Goal: Communication & Community: Ask a question

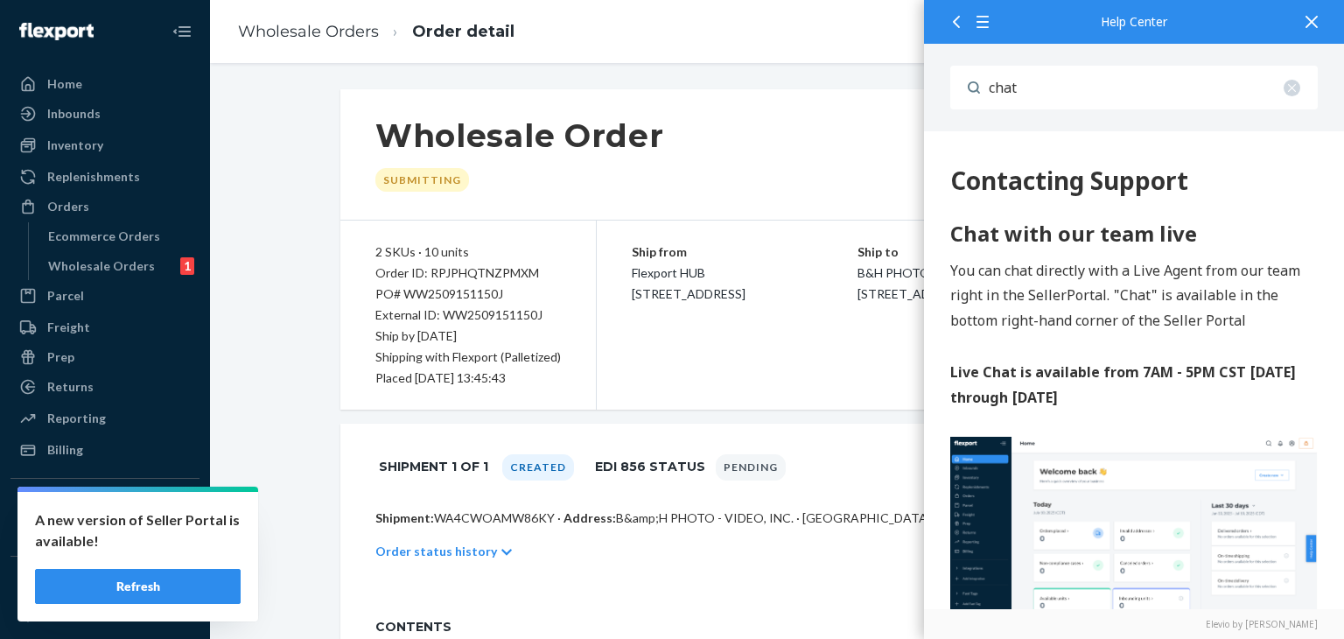
scroll to position [2975, 0]
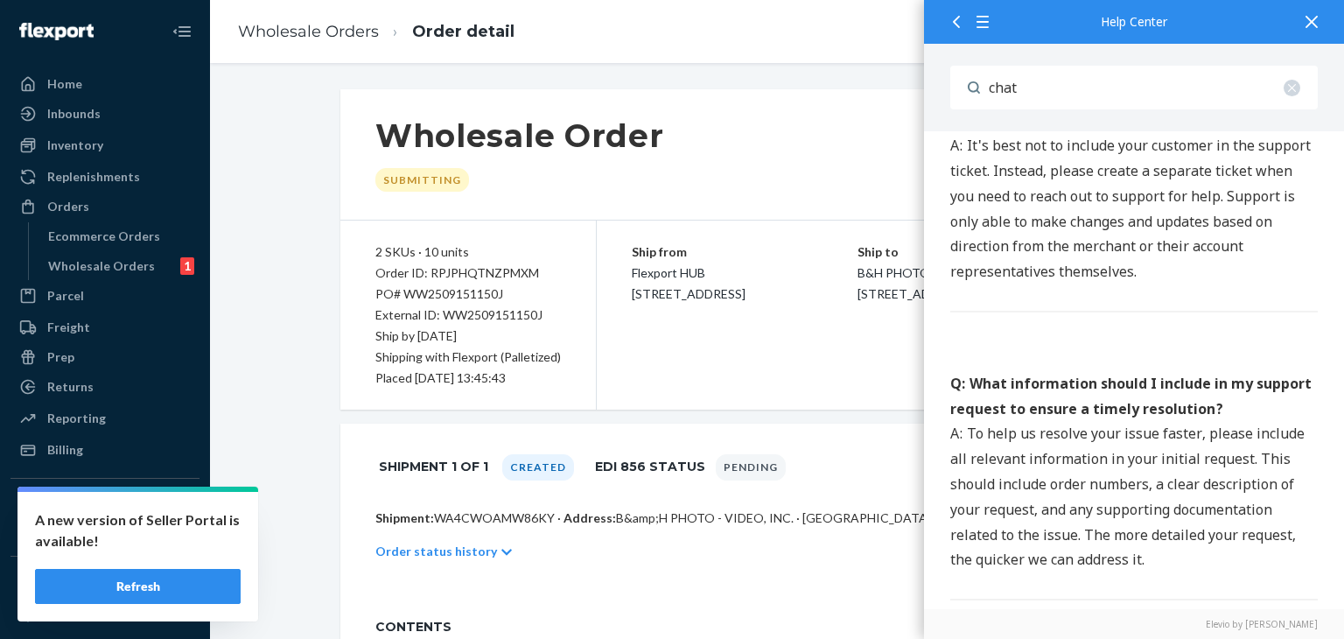
drag, startPoint x: 2242, startPoint y: -2820, endPoint x: 1227, endPoint y: 312, distance: 3292.1
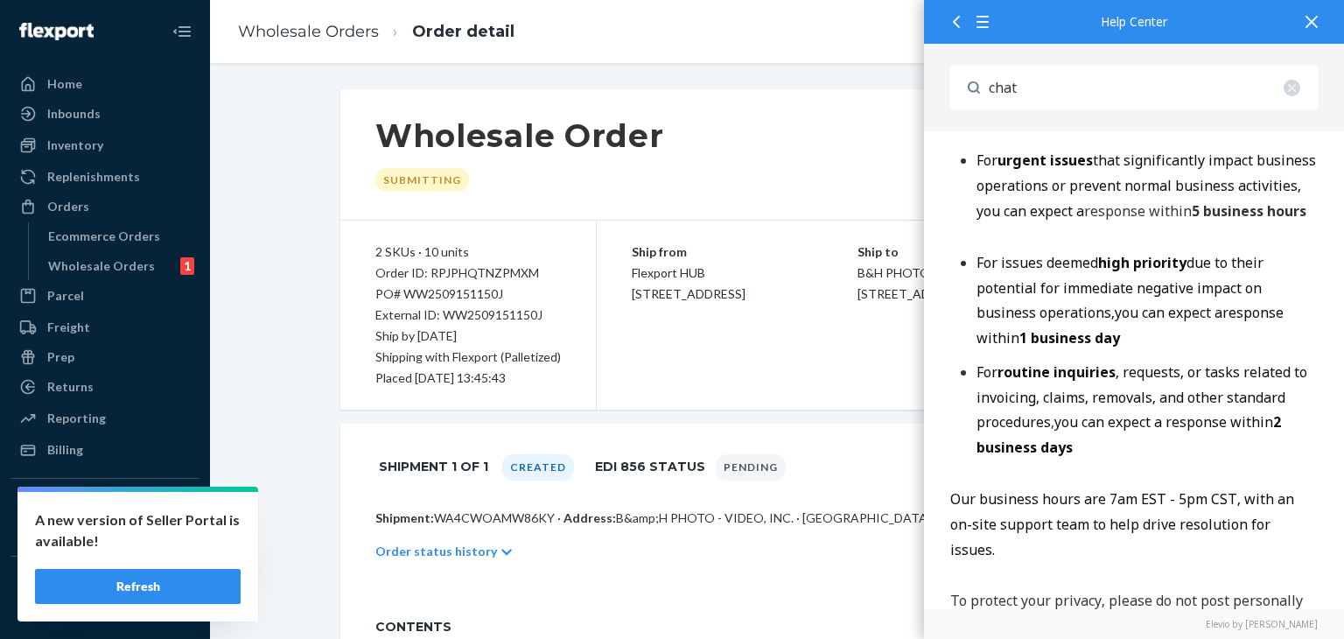
scroll to position [1838, 0]
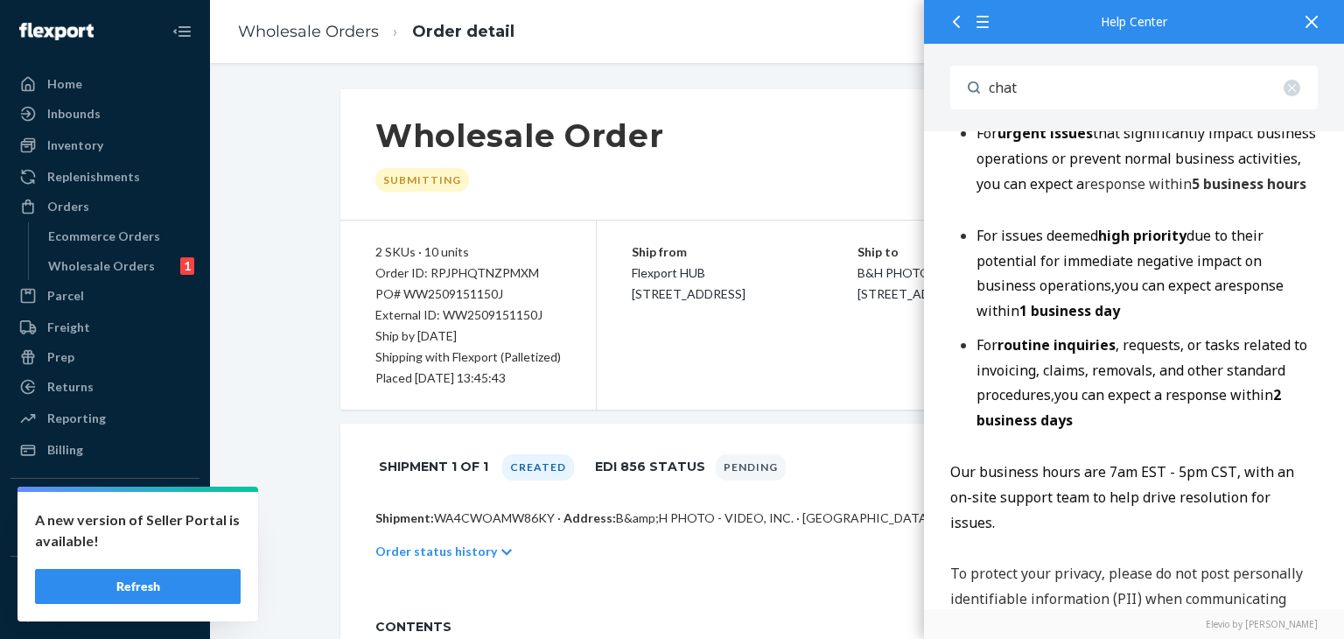
click at [844, 172] on div "Wholesale Order Submitting Actions" at bounding box center [776, 154] width 873 height 131
click at [1306, 23] on icon at bounding box center [1312, 22] width 12 height 12
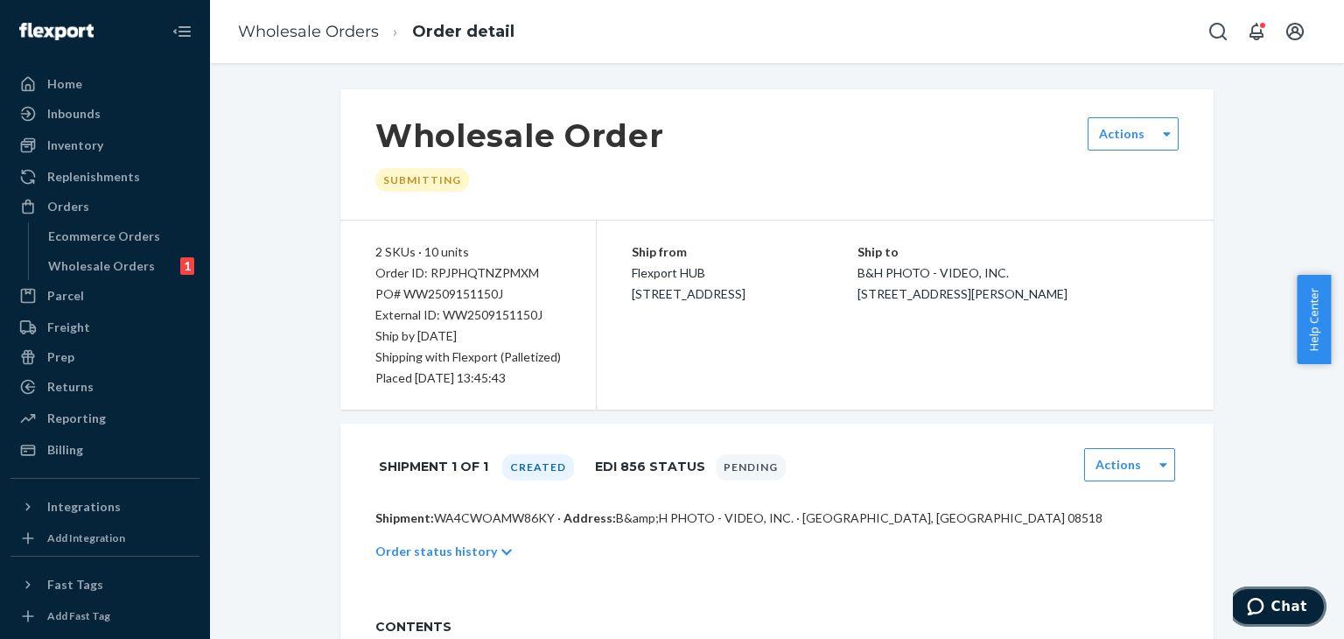
click at [1285, 601] on span "Chat" at bounding box center [1289, 607] width 36 height 16
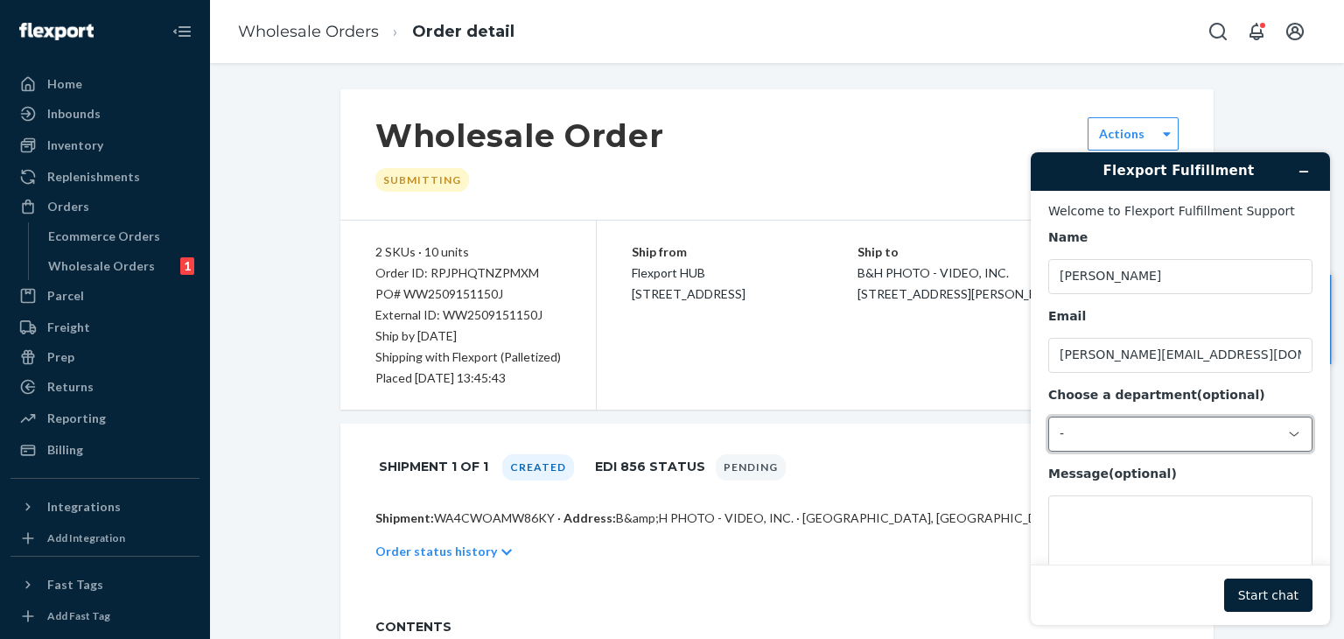
click at [1132, 426] on div "-" at bounding box center [1180, 434] width 264 height 35
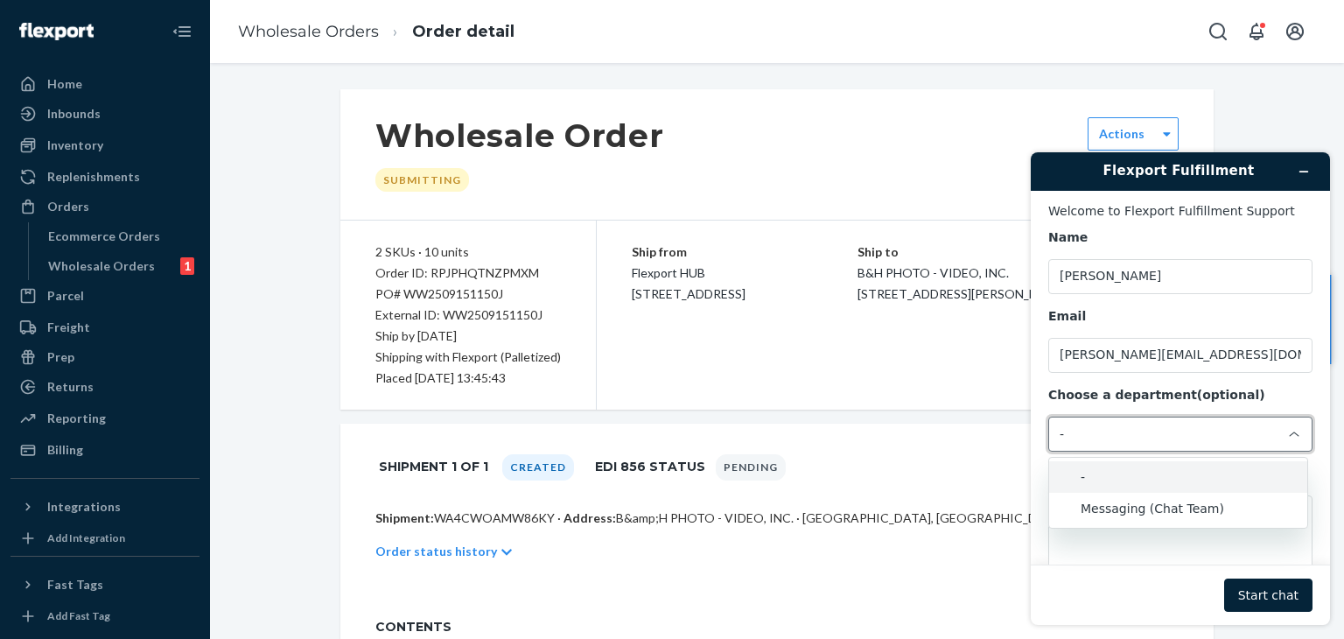
click at [1264, 395] on div "Choose a department (optional)" at bounding box center [1180, 396] width 264 height 18
click at [1061, 139] on input "Choose a department (optional)" at bounding box center [1060, 138] width 1 height 1
click at [1103, 550] on textarea "Message (optional)" at bounding box center [1180, 544] width 264 height 98
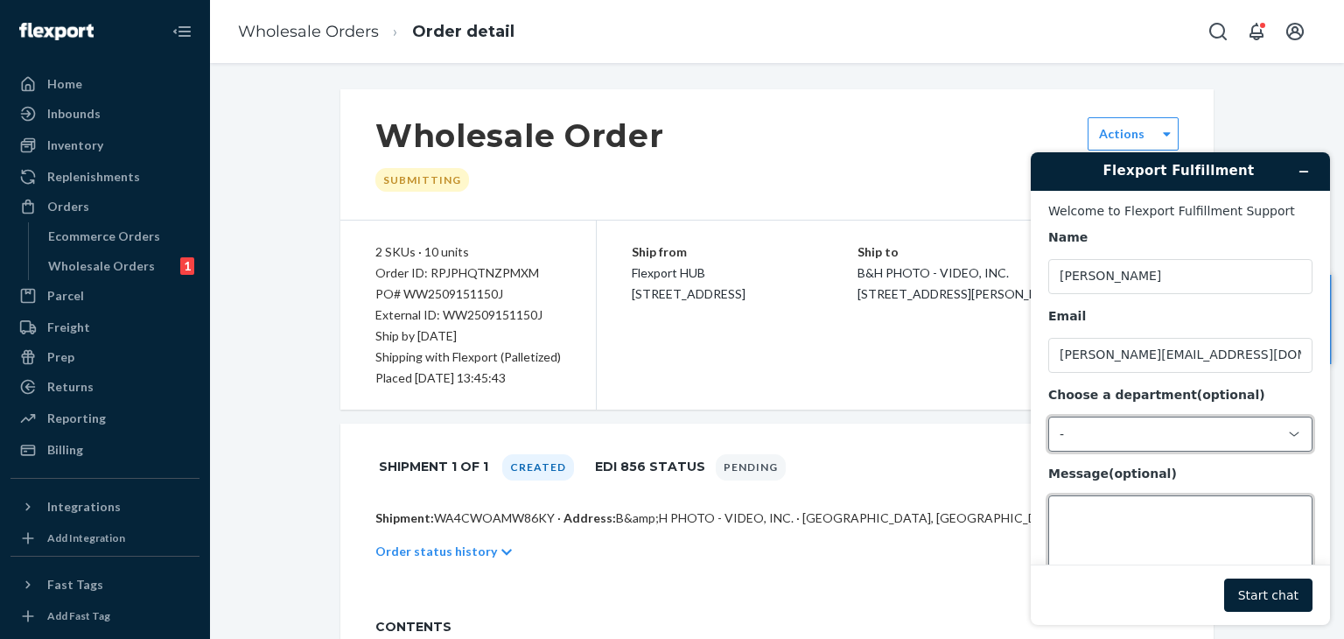
click at [1086, 524] on textarea "Message (optional)" at bounding box center [1180, 544] width 264 height 98
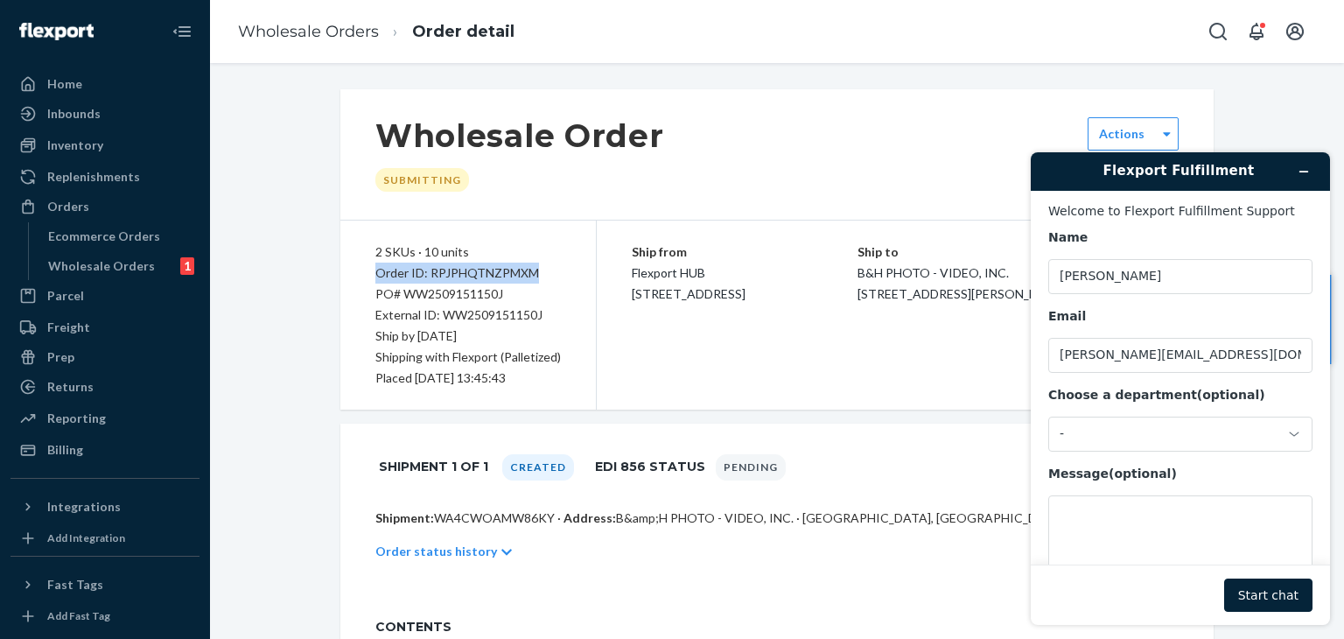
drag, startPoint x: 364, startPoint y: 273, endPoint x: 534, endPoint y: 262, distance: 170.1
click at [534, 262] on div "2 SKUs · 10 units Order ID: RPJPHQTNZPMXM PO# WW2509151150J External ID: WW2509…" at bounding box center [468, 315] width 256 height 189
copy div "Order ID: RPJPHQTNZPMXM"
click at [1043, 381] on main "Welcome to Flexport Fulfillment Support Name maureen Email maureen@icontactcame…" at bounding box center [1183, 378] width 286 height 374
click at [1132, 520] on textarea "Message (optional)" at bounding box center [1180, 544] width 264 height 98
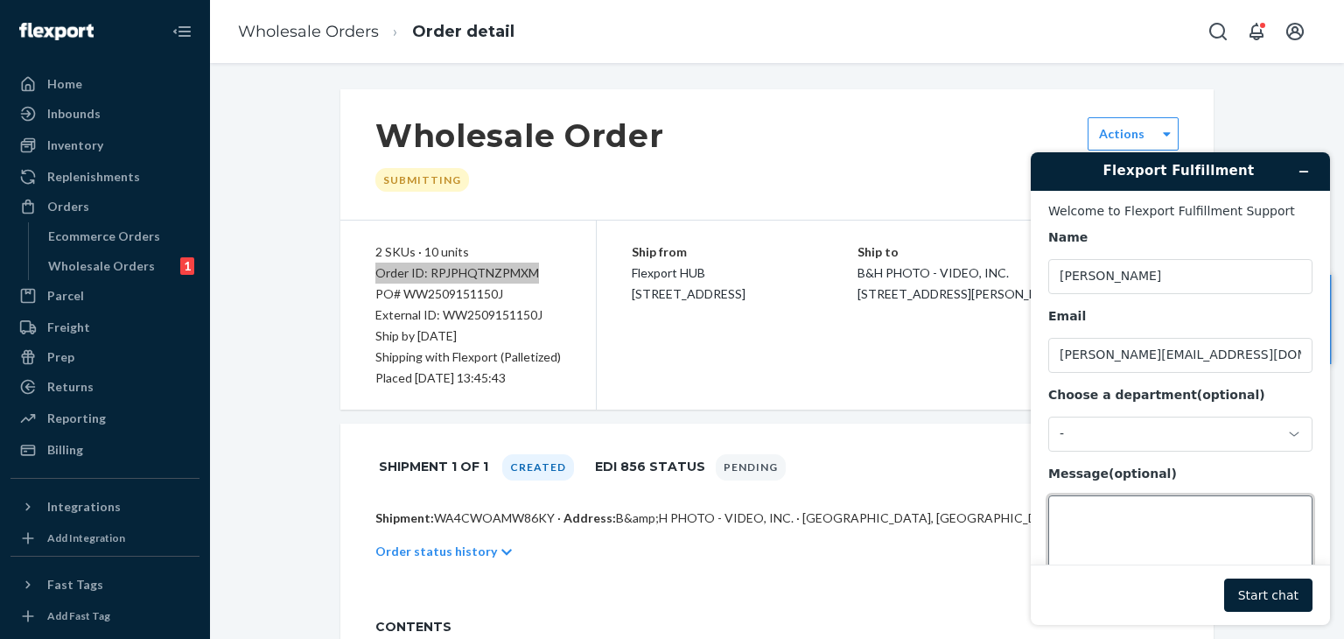
paste textarea "Order ID: RPJPHQTNZPMXM"
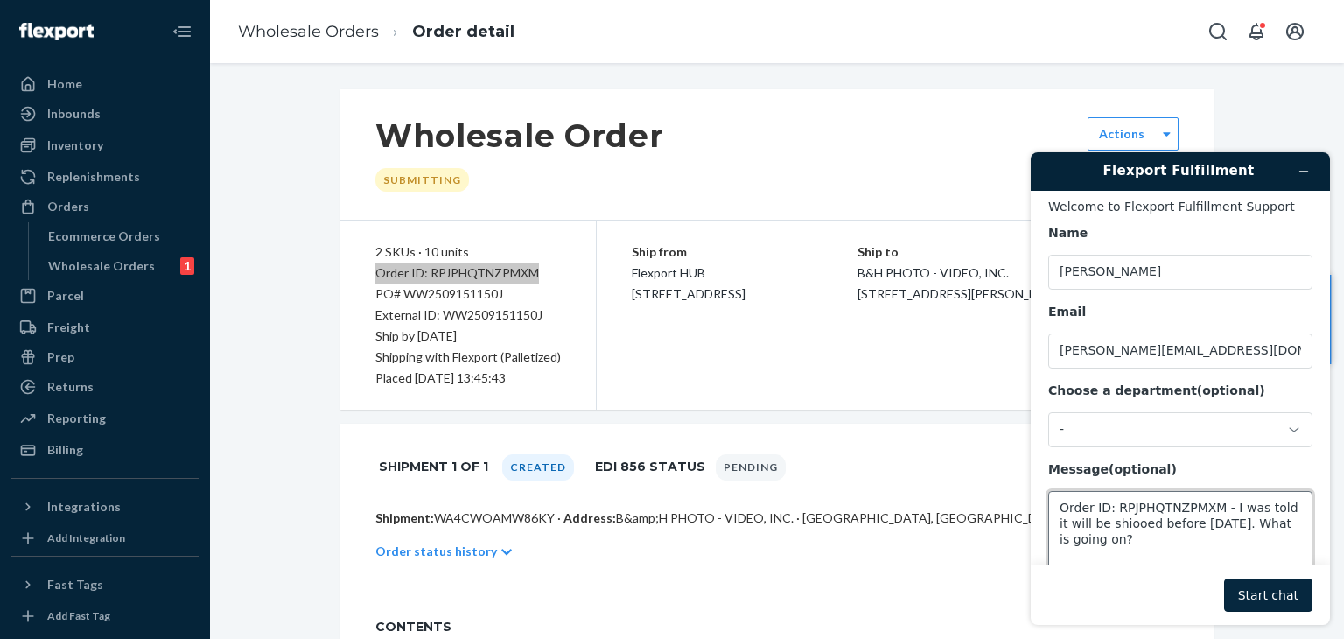
type textarea "Order ID: RPJPHQTNZPMXM - I was told it will be shiooed before [DATE]. What is …"
click at [1293, 587] on button "Start chat" at bounding box center [1268, 594] width 88 height 33
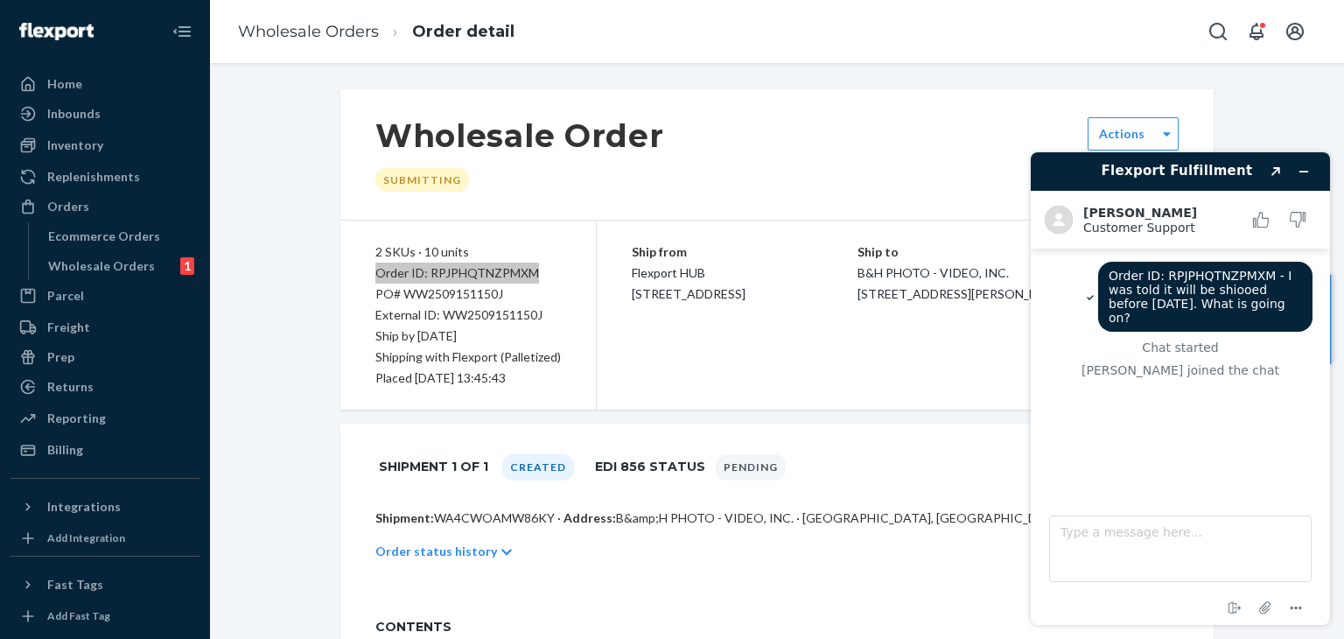
click at [1166, 451] on div "Order ID: RPJPHQTNZPMXM - I was told it will be shiooed before Friday last week…" at bounding box center [1180, 363] width 264 height 202
click at [1121, 438] on div "Order ID: RPJPHQTNZPMXM - I was told it will be shiooed before Friday last week…" at bounding box center [1180, 363] width 264 height 202
click at [1201, 438] on div "Order ID: RPJPHQTNZPMXM - I was told it will be shiooed before Friday last week…" at bounding box center [1180, 363] width 264 height 202
click at [1127, 543] on textarea "Type a message here..." at bounding box center [1180, 548] width 263 height 67
type textarea "hello?"
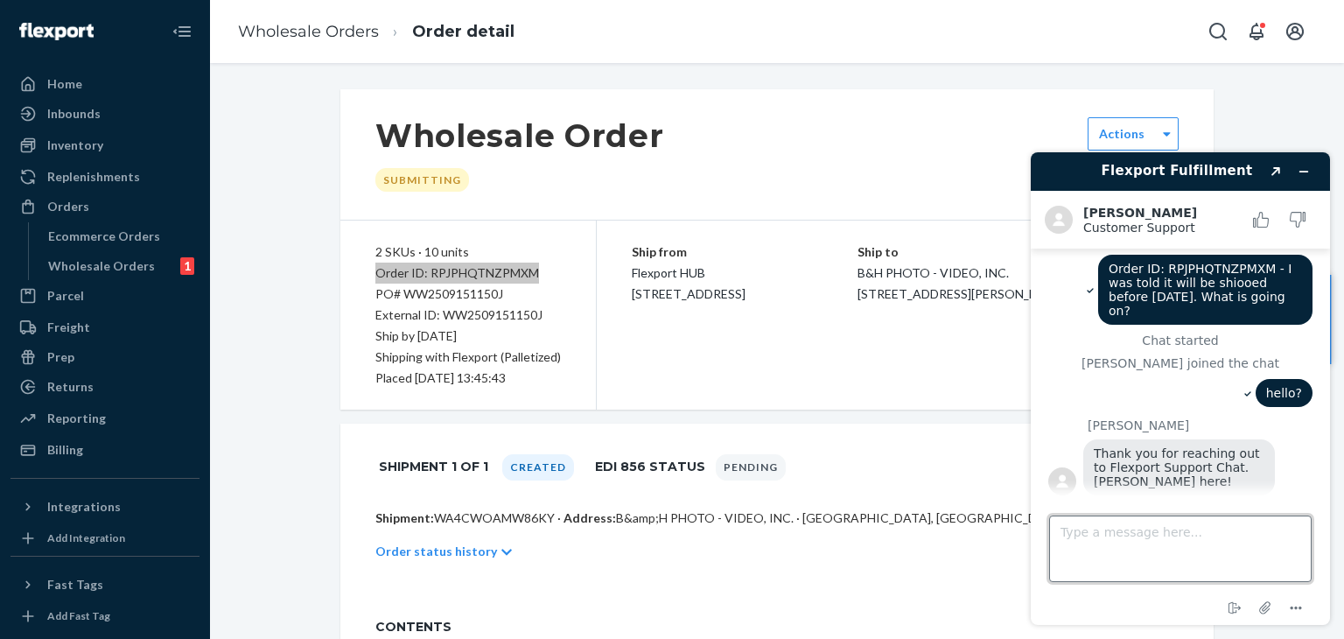
scroll to position [11, 0]
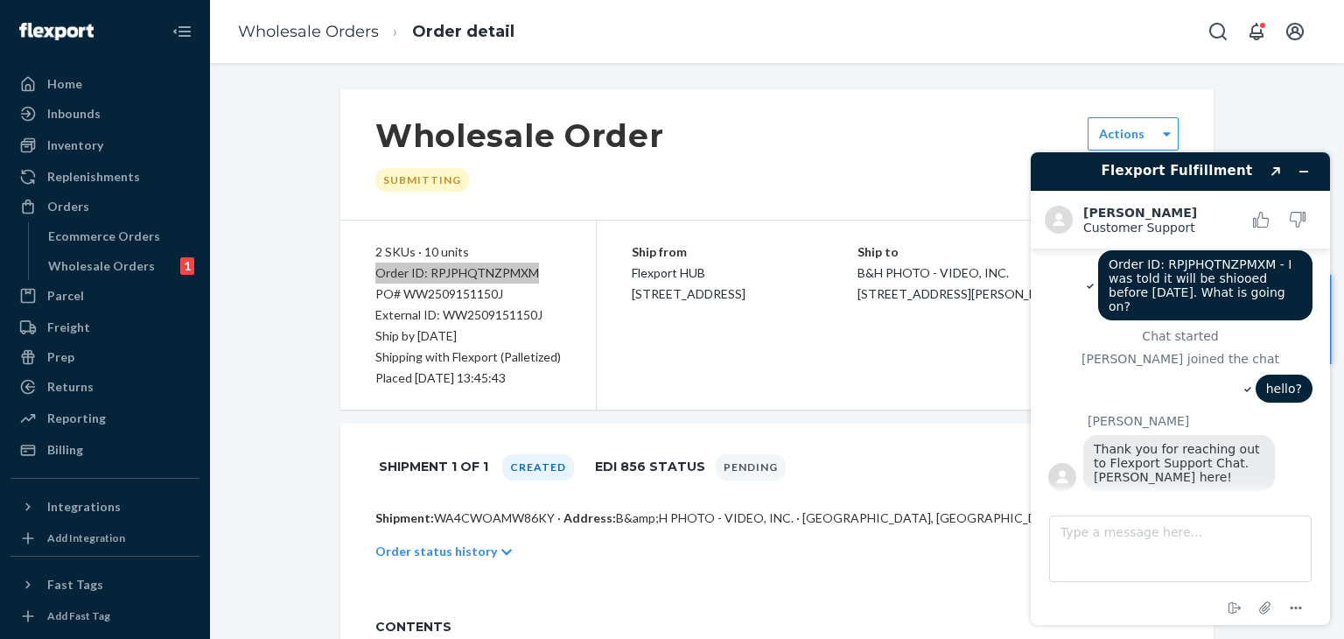
drag, startPoint x: 1271, startPoint y: 289, endPoint x: 1079, endPoint y: 262, distance: 193.5
click at [1079, 262] on div "Order ID: RPJPHQTNZPMXM - I was told it will be shiooed before [DATE]. What is …" at bounding box center [1180, 287] width 264 height 74
copy span "Order ID: RPJPHQTNZPMXM - I was told it will be shiooed before [DATE]. What is …"
paste textarea "Order ID: RPJPHQTNZPMXM - I was told it will be shiooed before [DATE]. What is …"
type textarea "Order ID: RPJPHQTNZPMXM - I was told it will be shiooed before [DATE]. What is …"
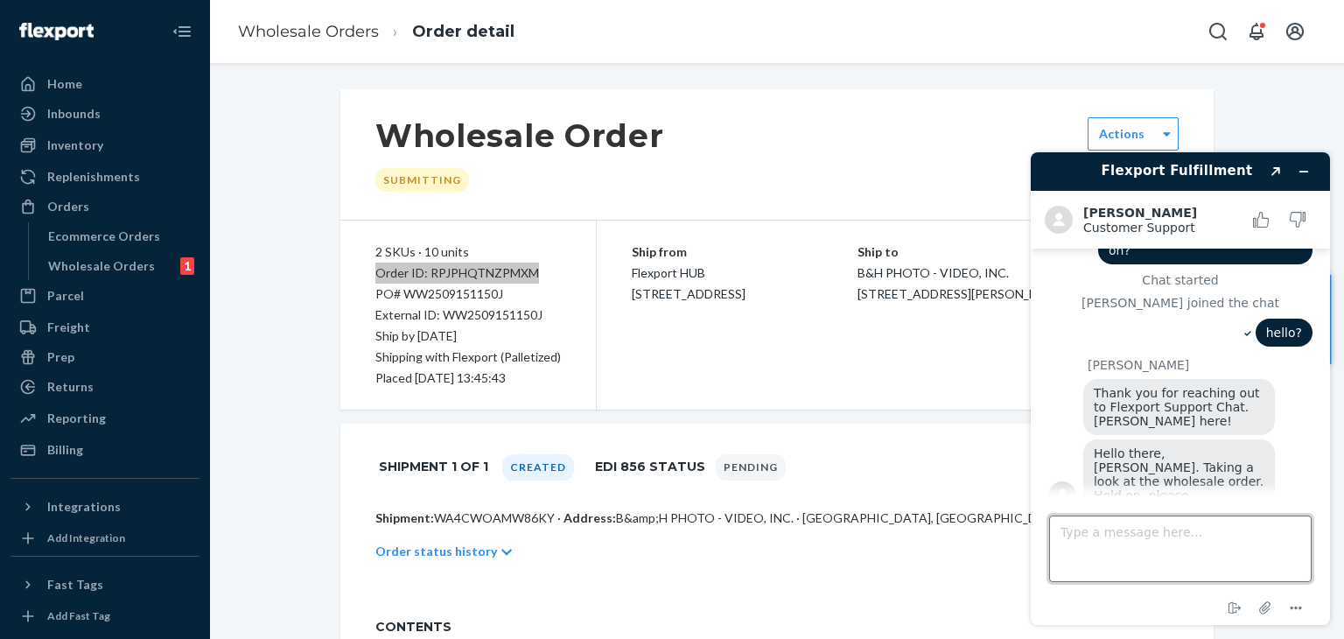
scroll to position [133, 0]
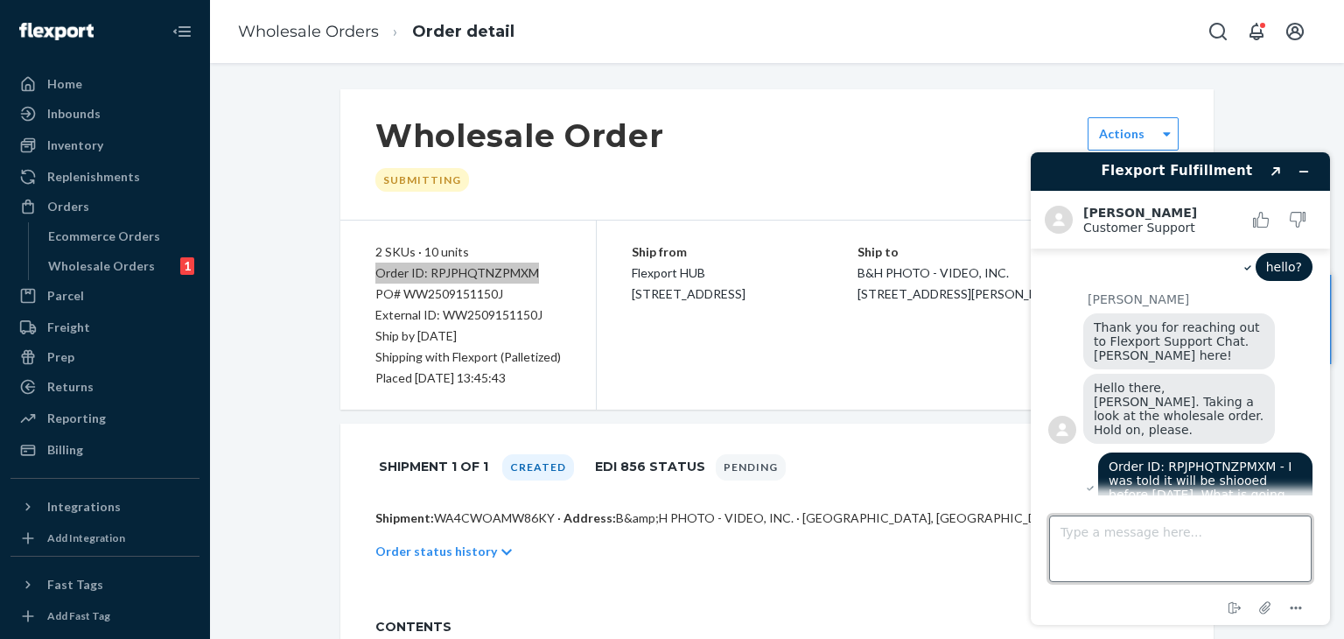
click at [1223, 550] on textarea "Type a message here..." at bounding box center [1180, 548] width 263 height 67
type textarea "ok"
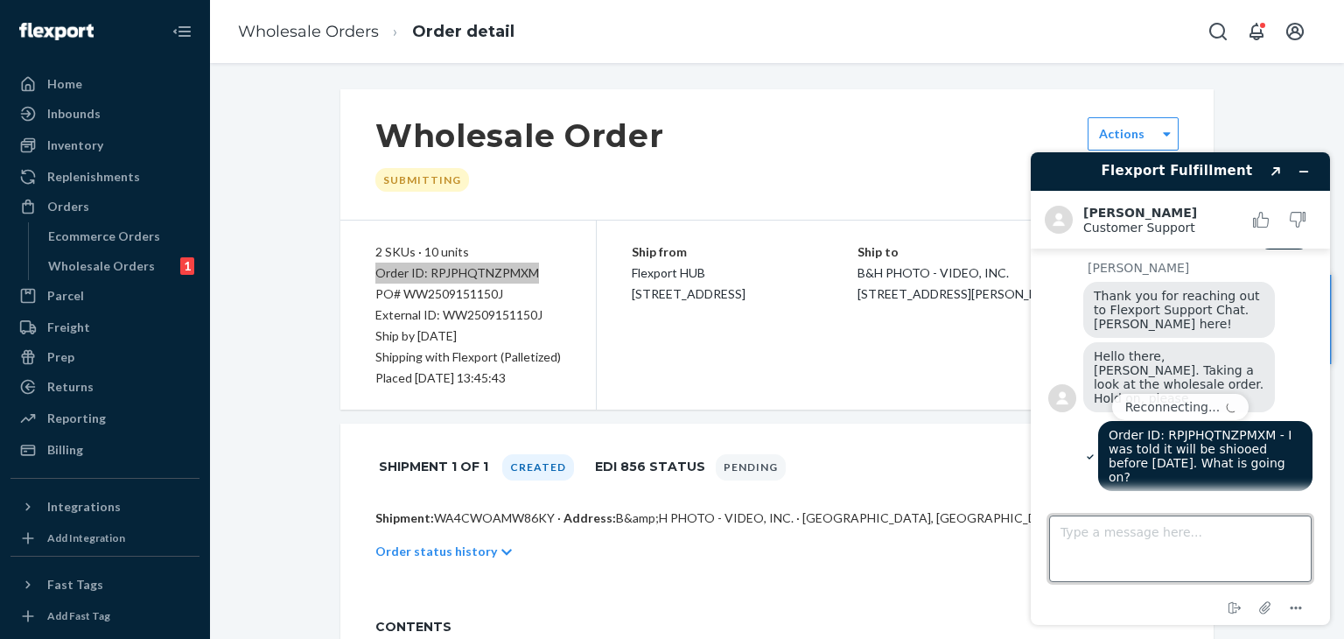
scroll to position [0, 0]
click at [1106, 548] on textarea "Type a message here..." at bounding box center [1180, 548] width 263 height 67
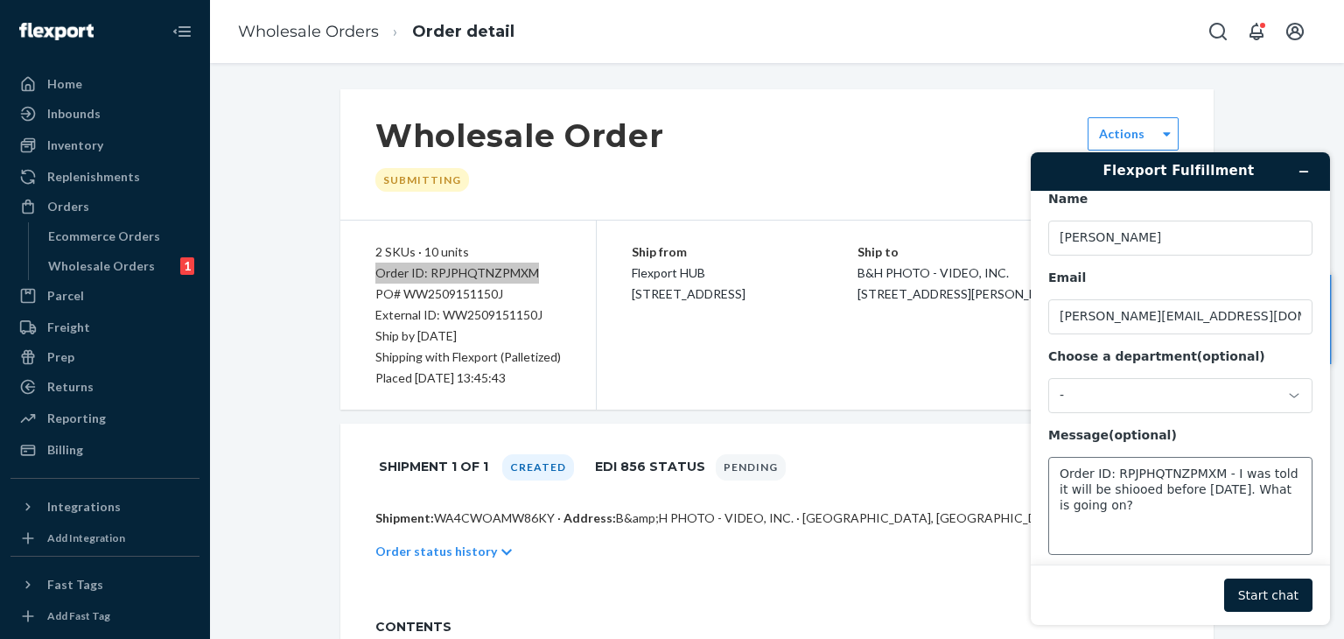
scroll to position [56, 0]
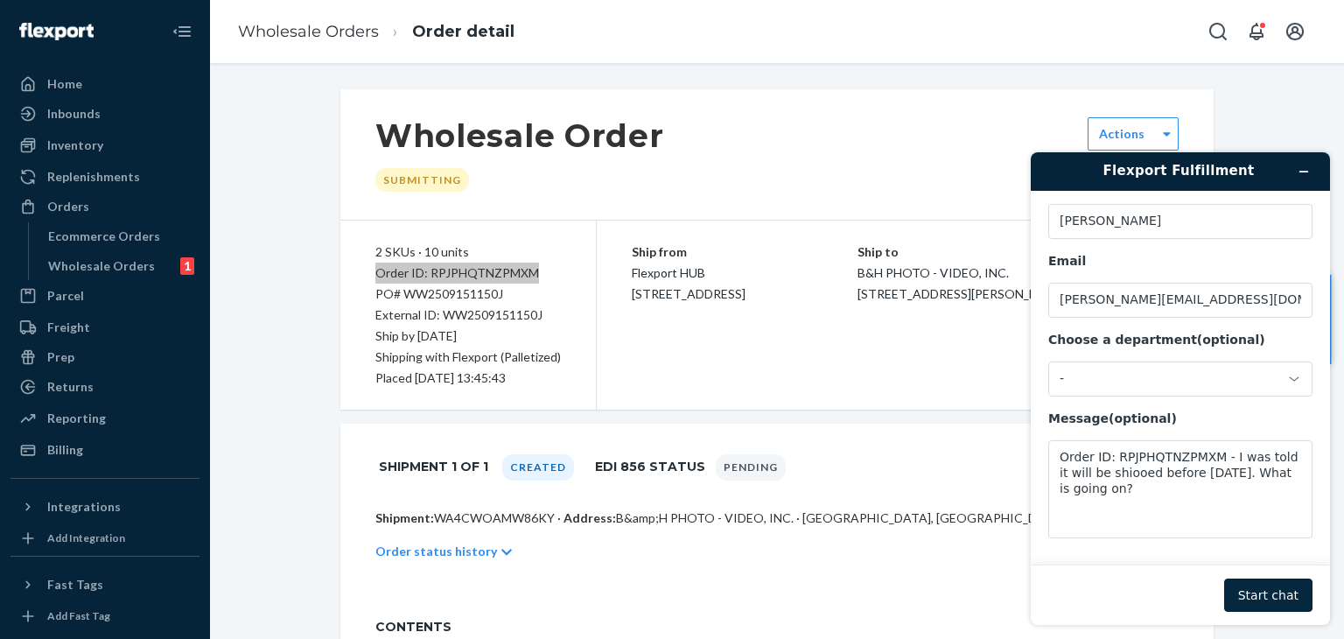
click at [1271, 591] on button "Start chat" at bounding box center [1268, 594] width 88 height 33
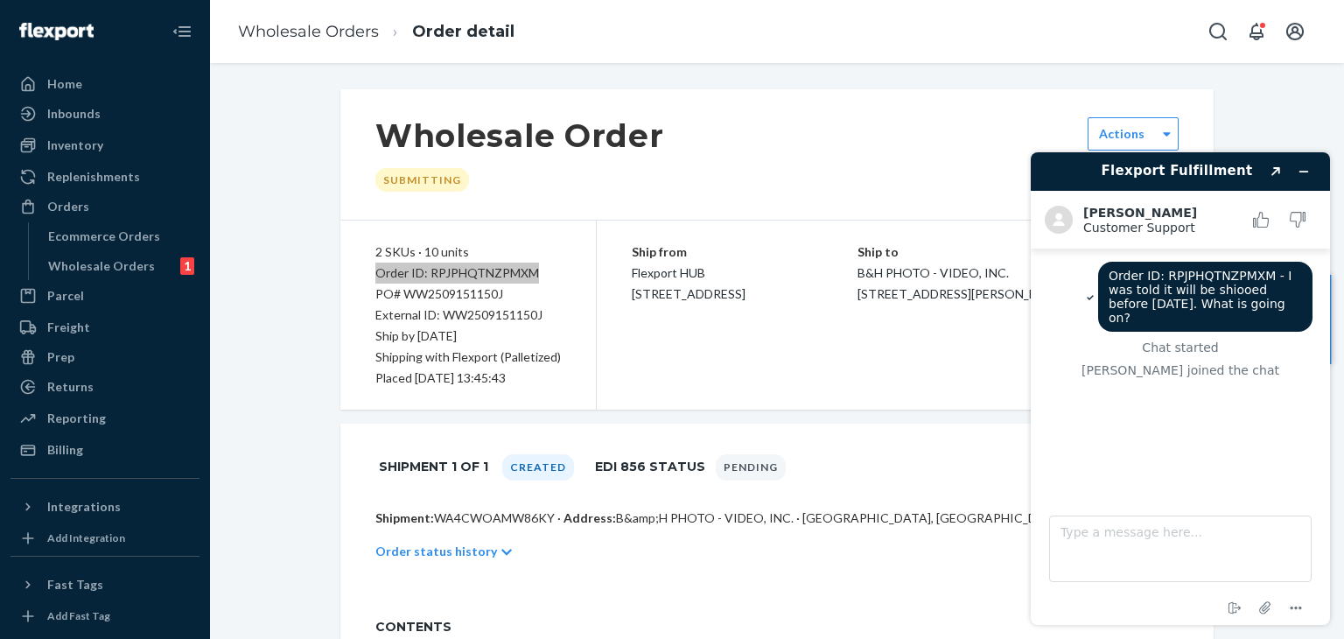
click at [1201, 419] on div "Order ID: RPJPHQTNZPMXM - I was told it will be shiooed before Friday last week…" at bounding box center [1180, 363] width 264 height 202
click at [1187, 536] on textarea "Type a message here..." at bounding box center [1180, 548] width 263 height 67
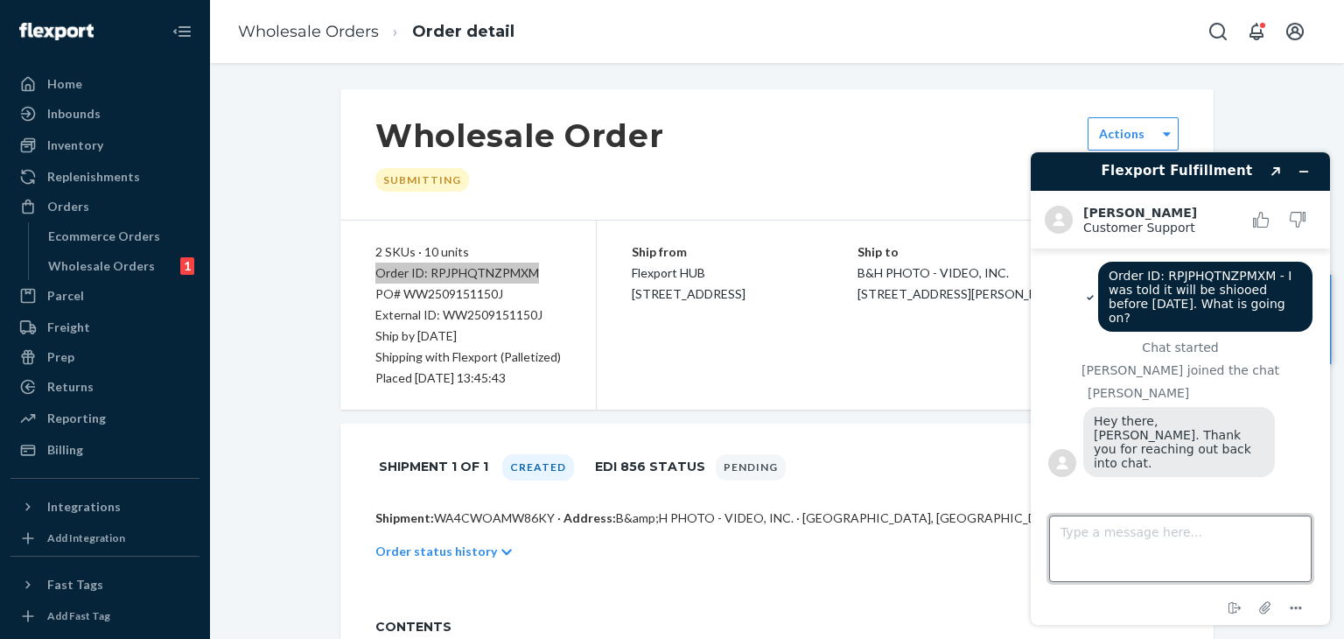
click at [1134, 557] on textarea "Type a message here..." at bounding box center [1180, 548] width 263 height 67
click at [1083, 535] on textarea "Type a message here..." at bounding box center [1180, 548] width 263 height 67
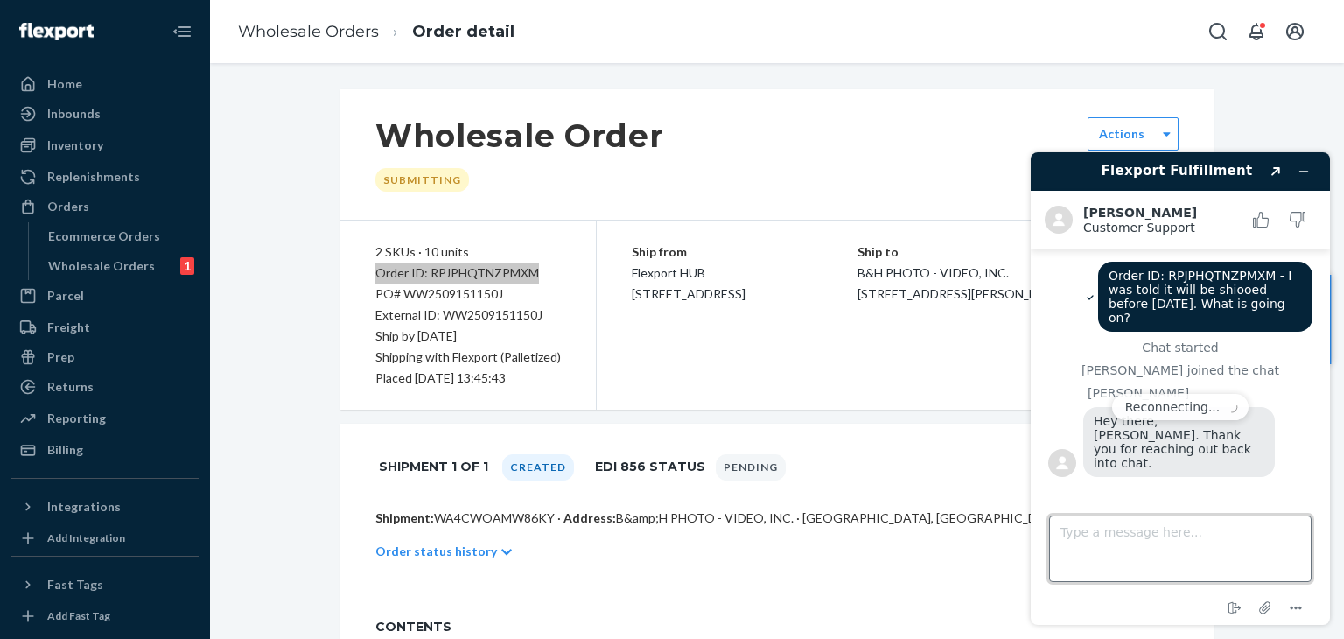
click at [1083, 535] on textarea "Type a message here..." at bounding box center [1180, 548] width 263 height 67
click at [1087, 528] on textarea "Type a message here..." at bounding box center [1180, 548] width 263 height 67
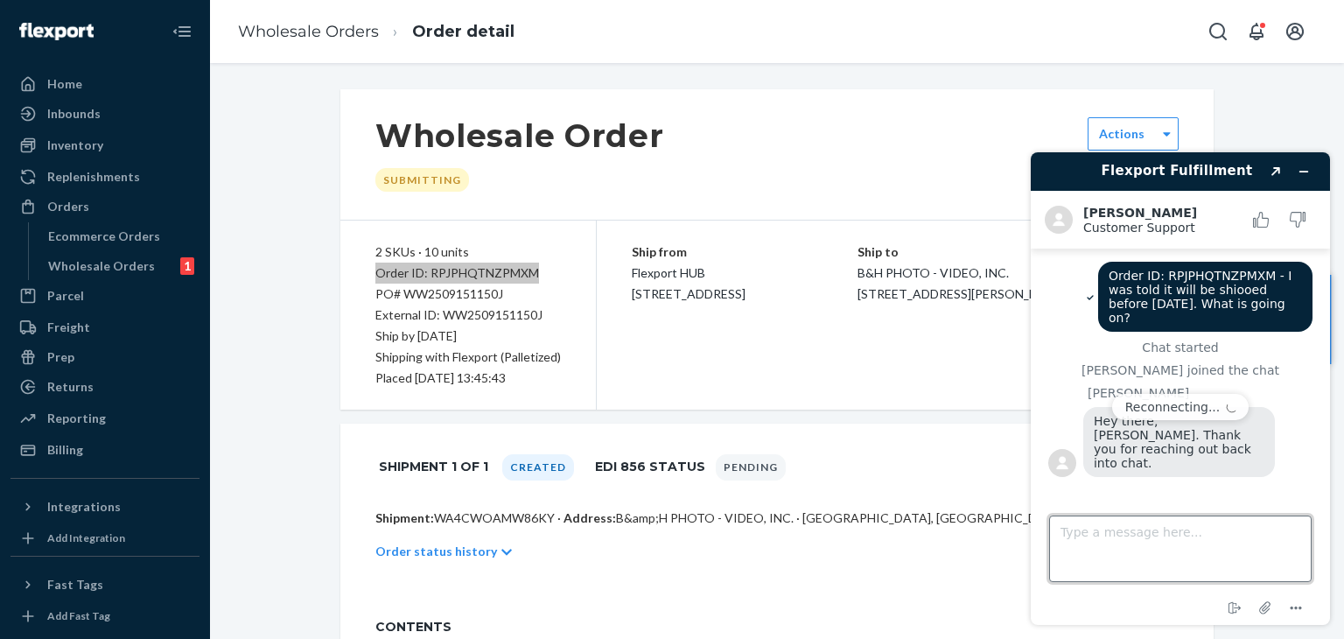
click at [1087, 528] on textarea "Type a message here..." at bounding box center [1180, 548] width 263 height 67
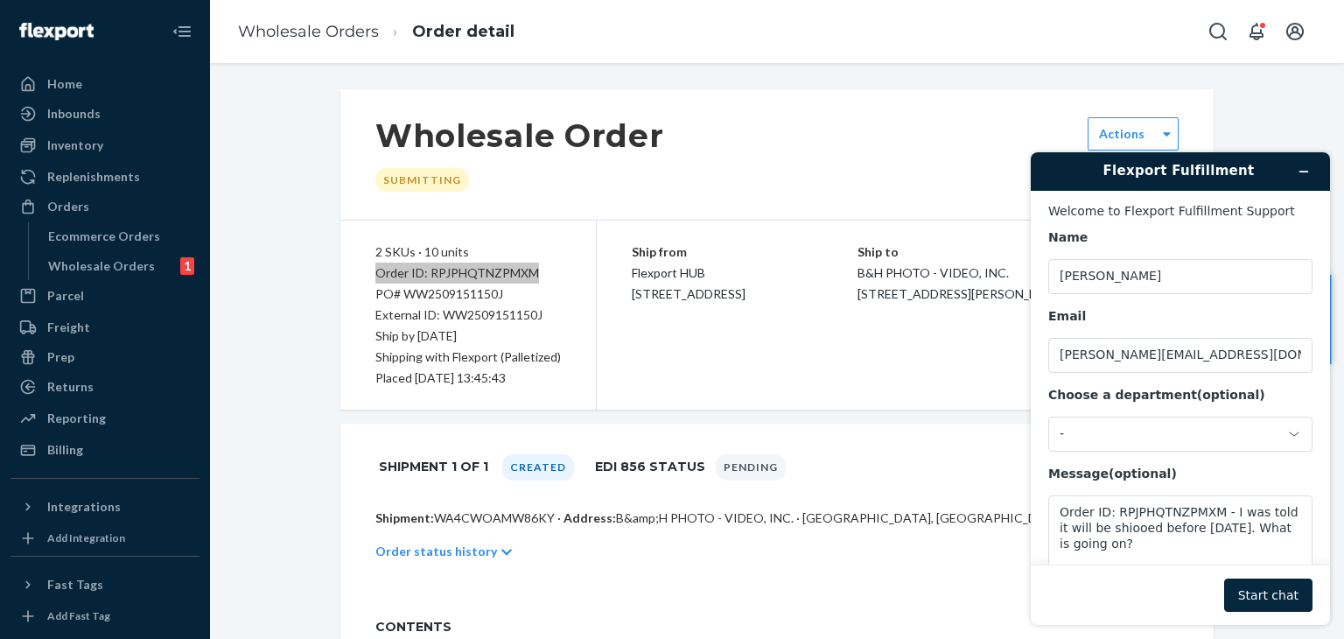
click at [1263, 585] on button "Start chat" at bounding box center [1268, 594] width 88 height 33
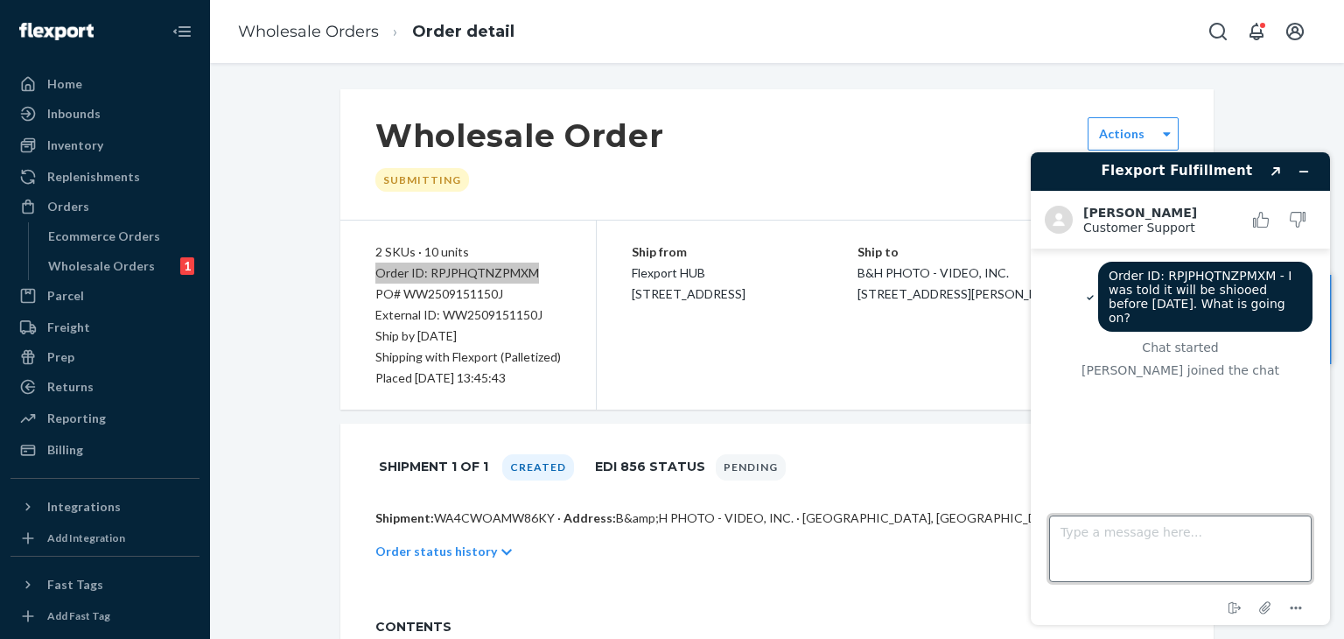
click at [1237, 530] on textarea "Type a message here..." at bounding box center [1180, 548] width 263 height 67
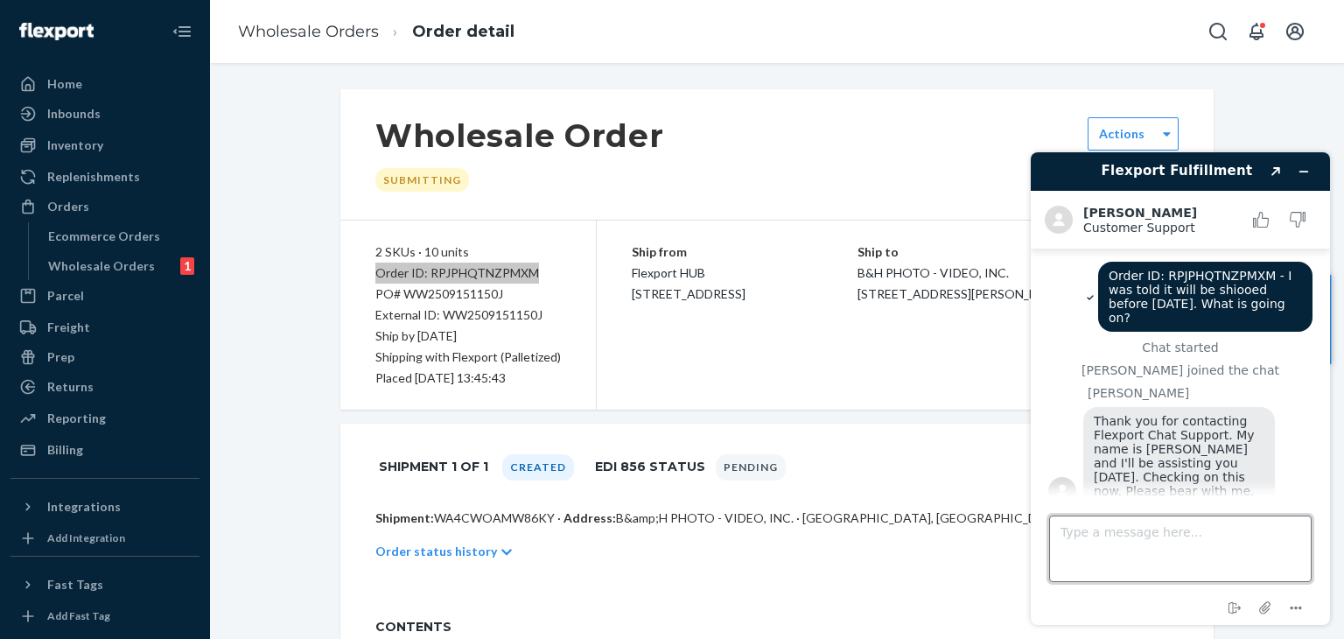
scroll to position [11, 0]
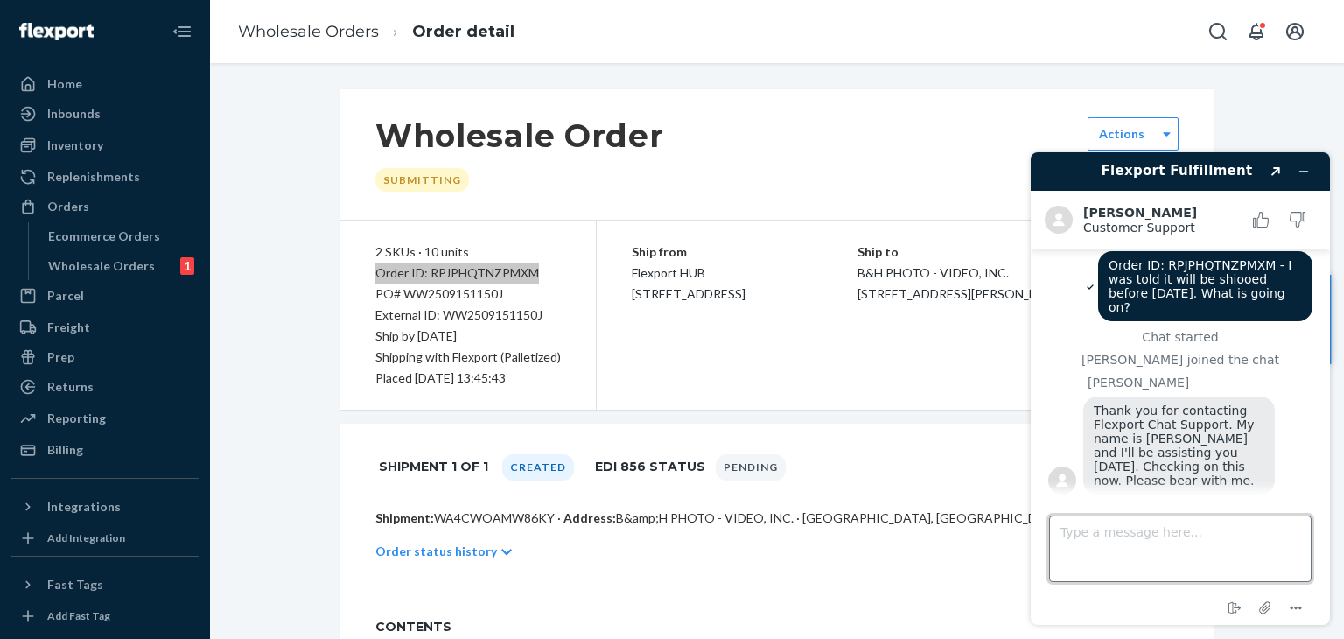
click at [1237, 530] on textarea "Type a message here..." at bounding box center [1180, 548] width 263 height 67
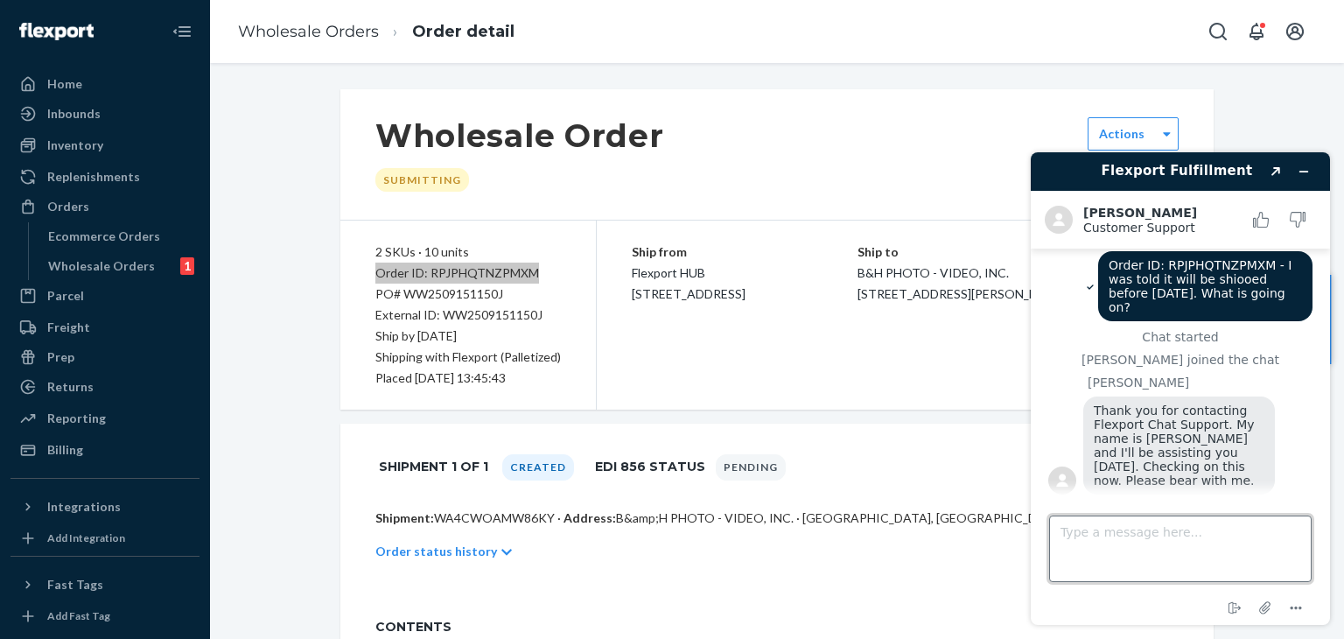
click at [1237, 530] on textarea "Type a message here..." at bounding box center [1180, 548] width 263 height 67
click at [1197, 477] on div "Reconnecting..." at bounding box center [1180, 407] width 299 height 436
click at [1131, 542] on textarea "Type a message here..." at bounding box center [1180, 548] width 263 height 67
click at [1145, 473] on div "Reconnecting..." at bounding box center [1180, 407] width 299 height 436
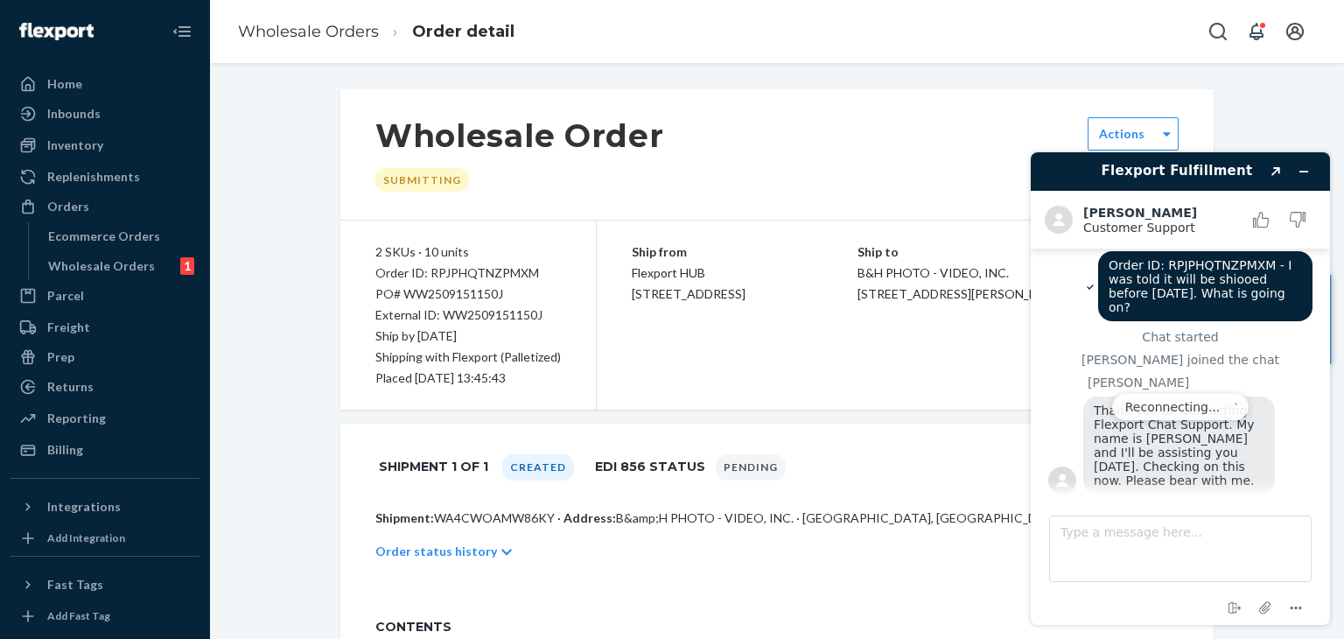
click at [767, 381] on div "Ship from Flexport HUB 2615 E 3rd Street San Bernardino, CA 92408 Ship to B&H P…" at bounding box center [905, 315] width 617 height 189
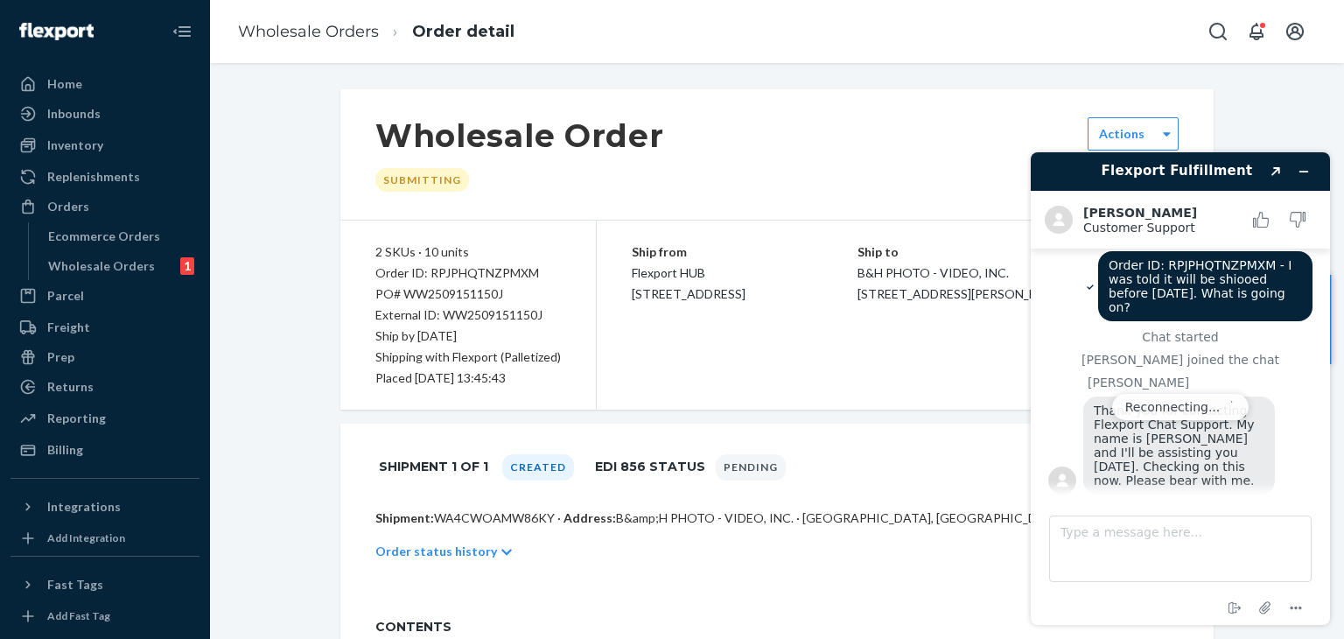
scroll to position [0, 0]
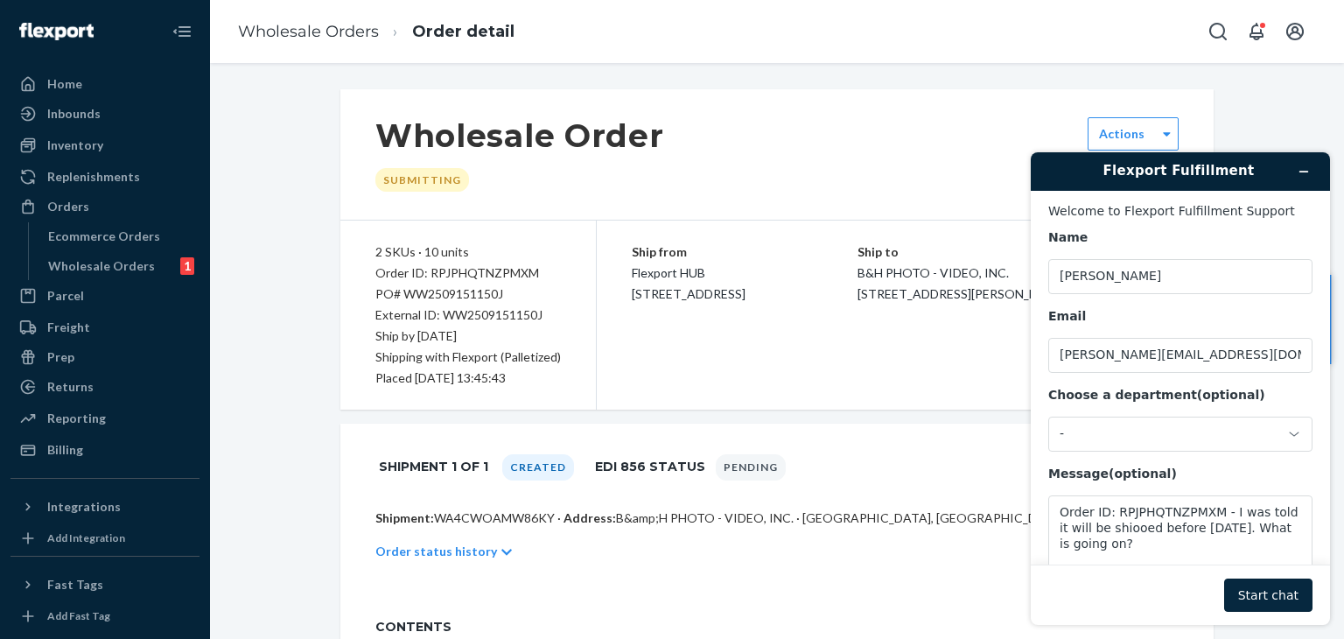
click at [1274, 595] on button "Start chat" at bounding box center [1268, 594] width 88 height 33
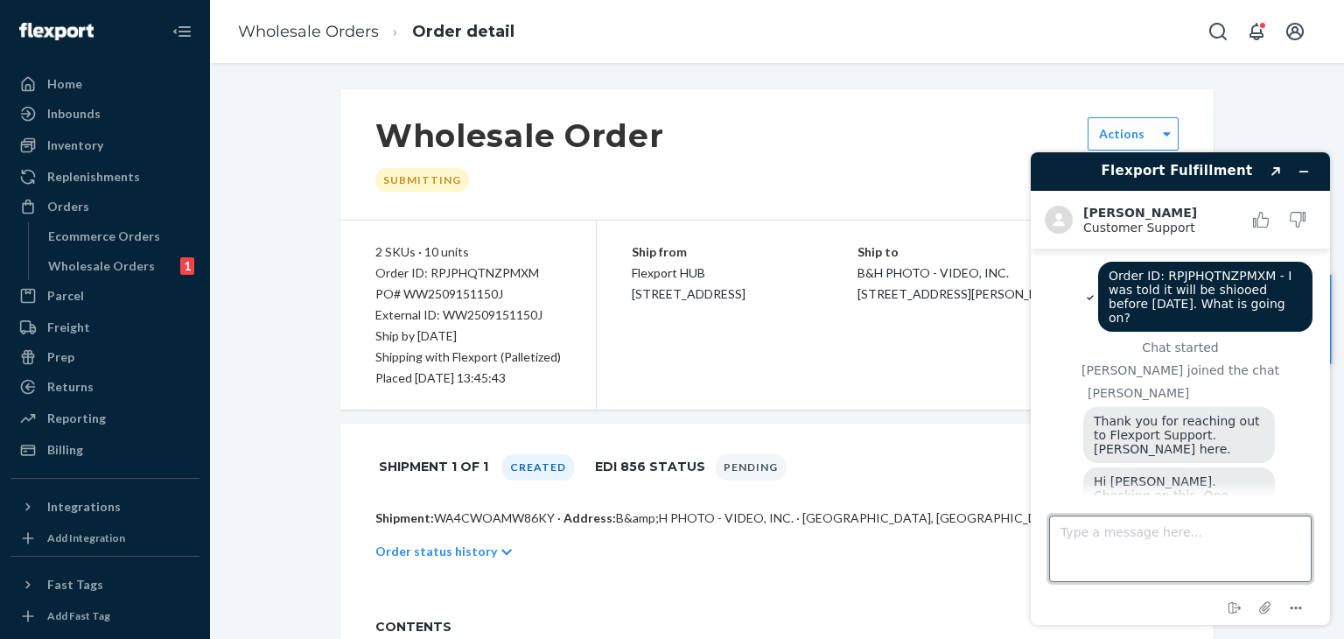
click at [1246, 566] on textarea "Type a message here..." at bounding box center [1180, 548] width 263 height 67
click at [1114, 531] on textarea "Type a message here..." at bounding box center [1180, 548] width 263 height 67
click at [1113, 532] on textarea "Type a message here..." at bounding box center [1180, 548] width 263 height 67
click at [1114, 532] on textarea "Type a message here..." at bounding box center [1180, 548] width 263 height 67
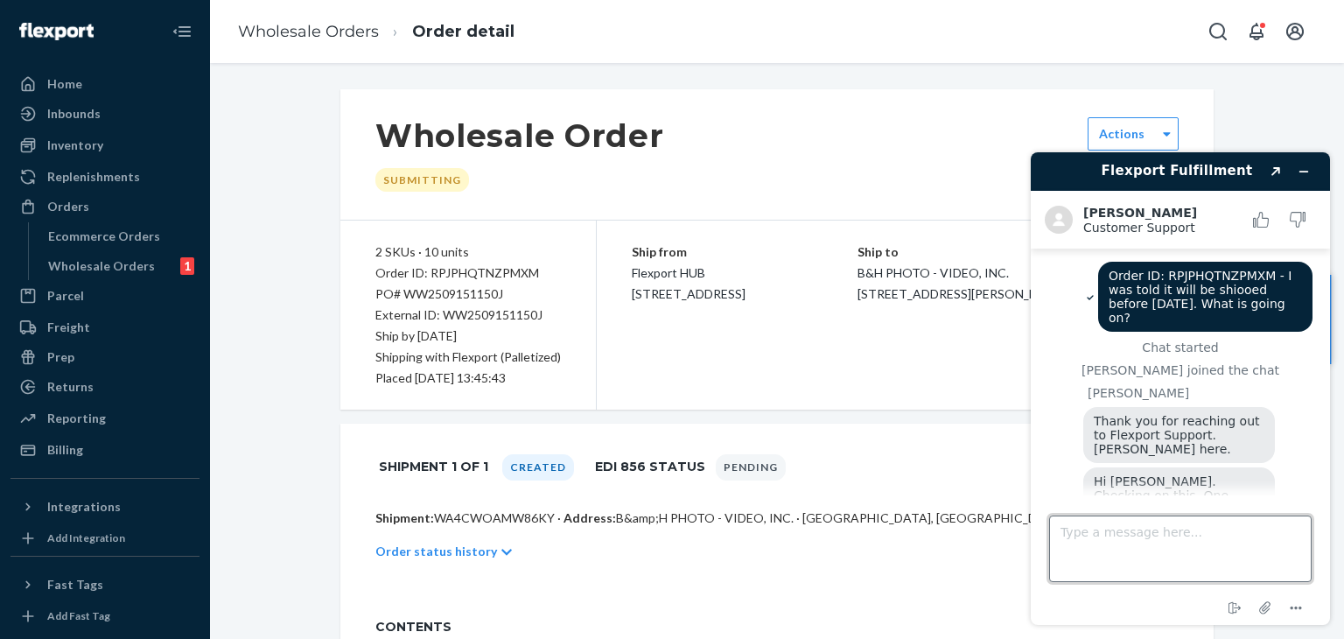
click at [1114, 532] on textarea "Type a message here..." at bounding box center [1180, 548] width 263 height 67
click at [1115, 532] on textarea "Type a message here..." at bounding box center [1180, 548] width 263 height 67
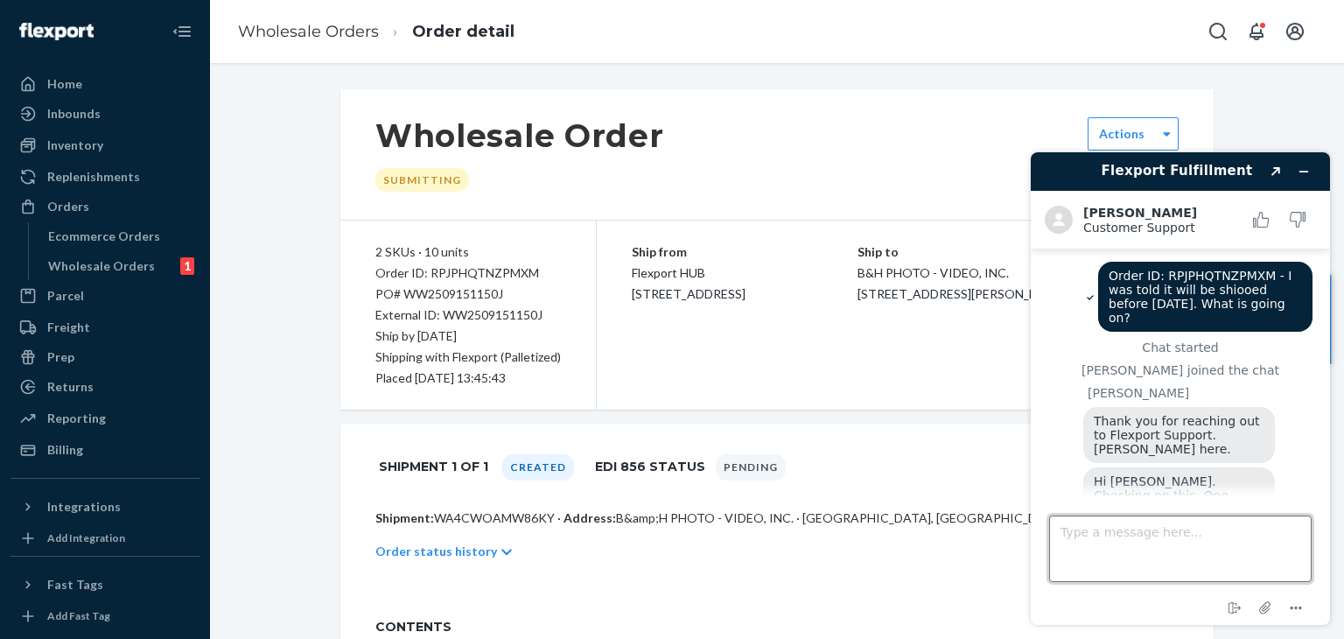
click at [1149, 543] on textarea "Type a message here..." at bounding box center [1180, 548] width 263 height 67
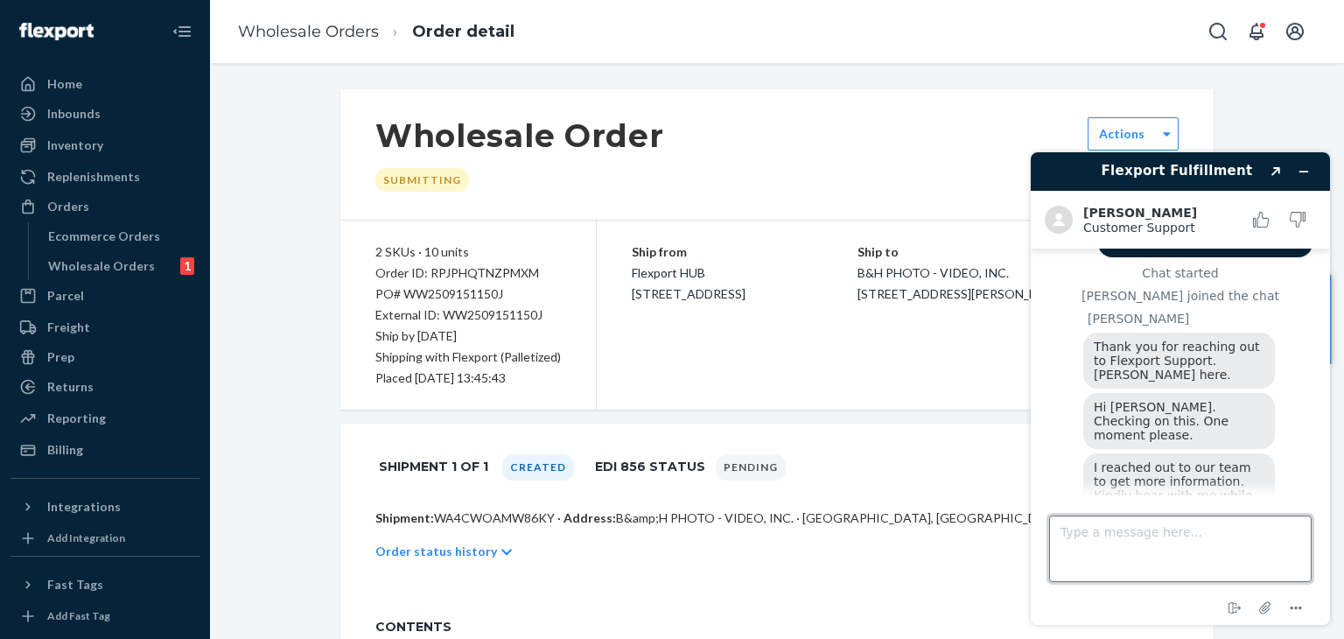
click at [1135, 536] on textarea "Type a message here..." at bounding box center [1180, 548] width 263 height 67
type textarea "ok"
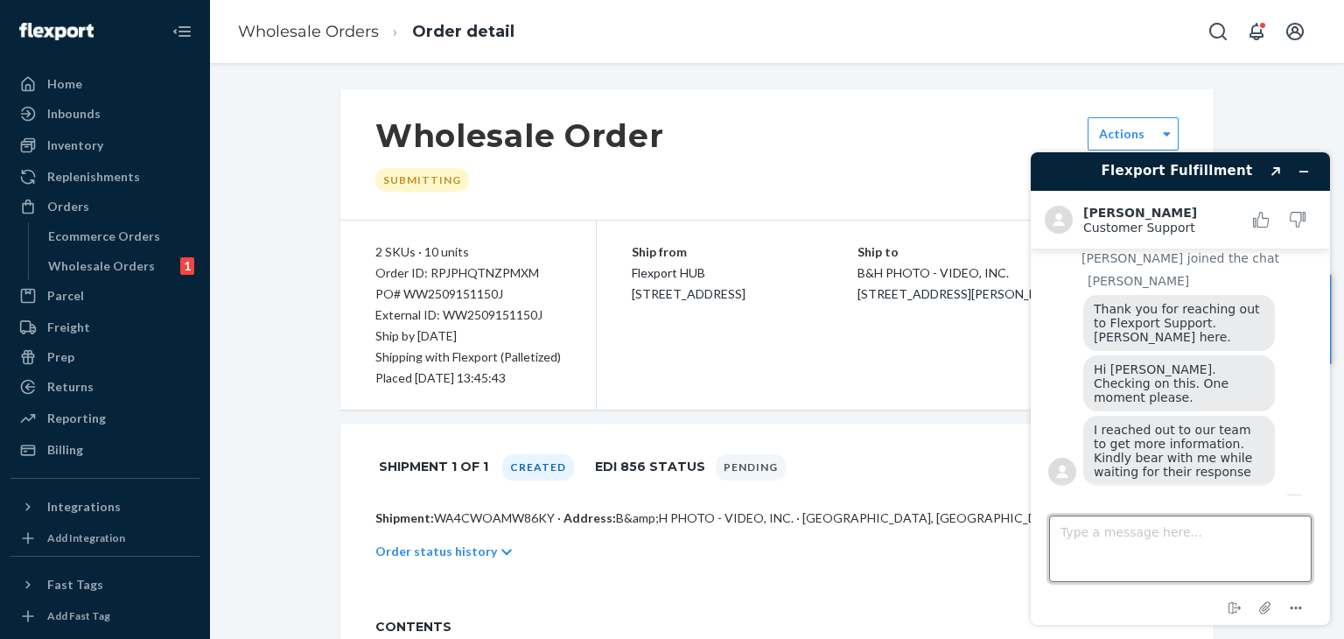
click at [1131, 531] on textarea "Type a message here..." at bounding box center [1180, 548] width 263 height 67
click at [1150, 536] on textarea "Type a message here..." at bounding box center [1180, 548] width 263 height 67
click at [1152, 537] on textarea "Type a message here..." at bounding box center [1180, 548] width 263 height 67
click at [1155, 548] on textarea "Type a message here..." at bounding box center [1180, 548] width 263 height 67
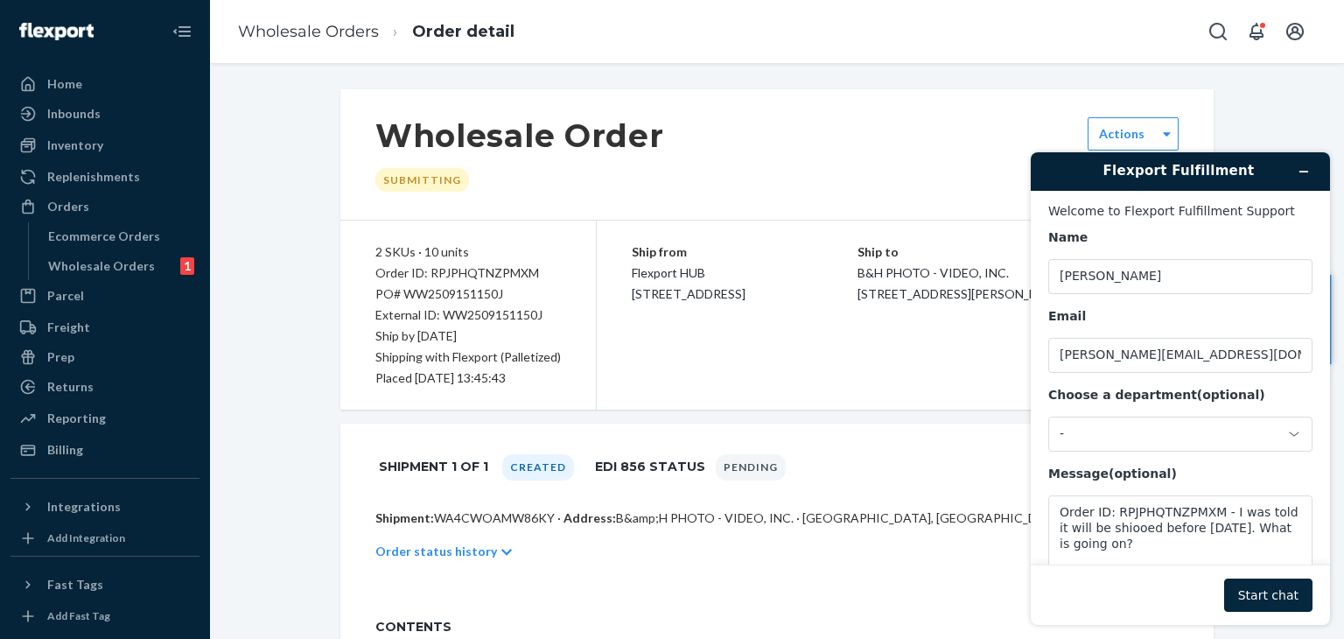
click at [1274, 601] on button "Start chat" at bounding box center [1268, 594] width 88 height 33
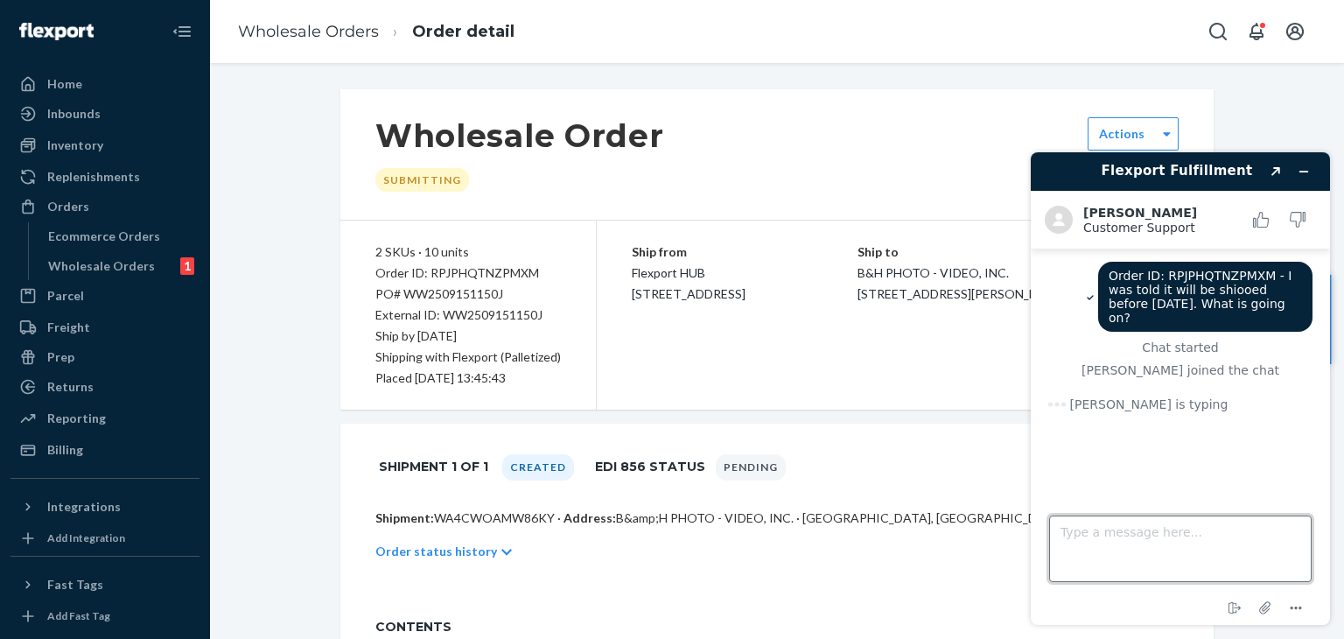
click at [1188, 545] on textarea "Type a message here..." at bounding box center [1180, 548] width 263 height 67
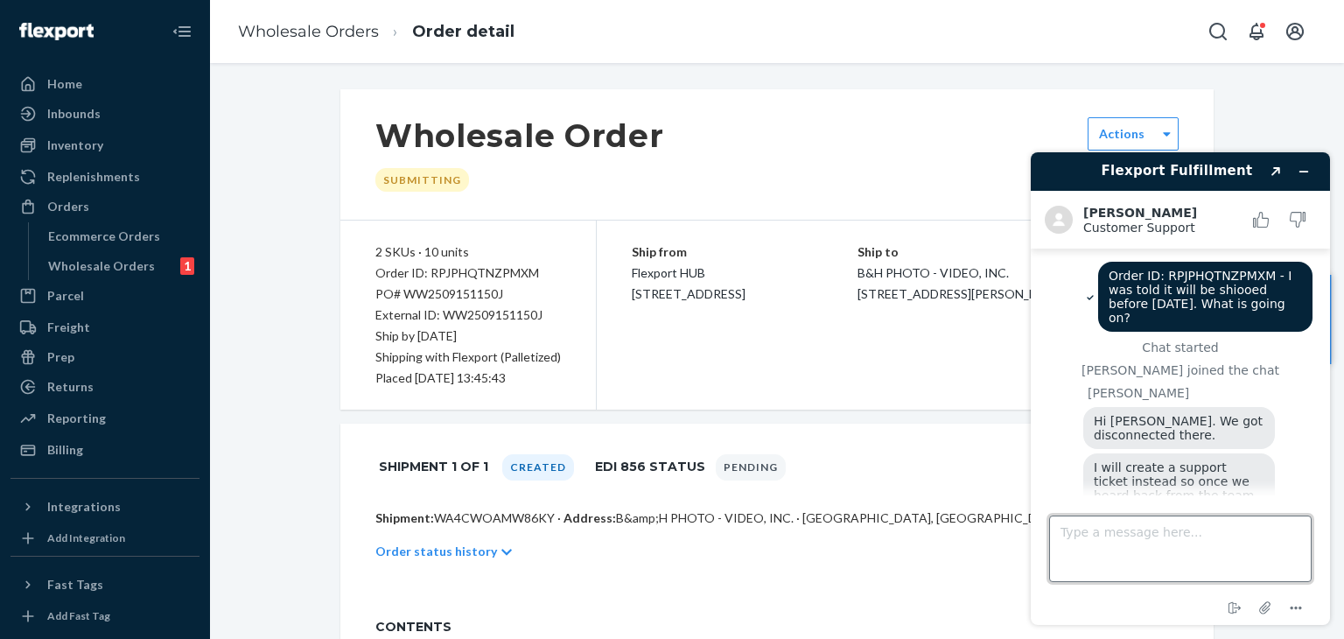
scroll to position [56, 0]
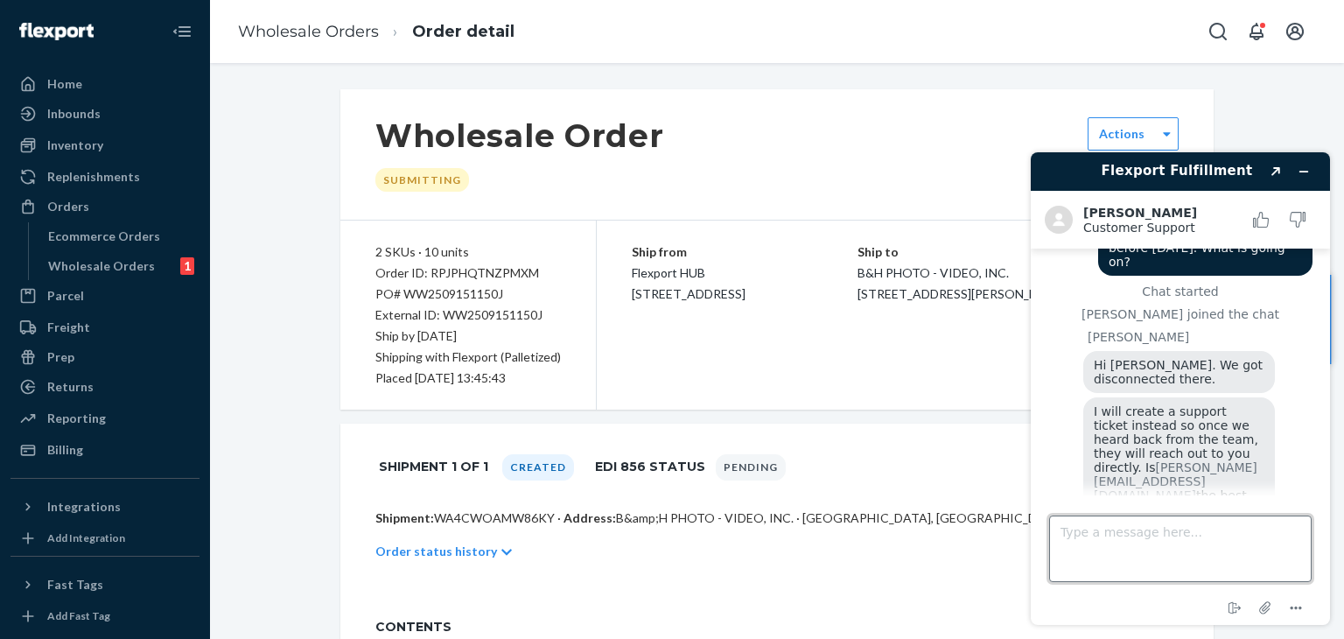
click at [1188, 545] on textarea "Type a message here..." at bounding box center [1180, 548] width 263 height 67
type textarea "yes"
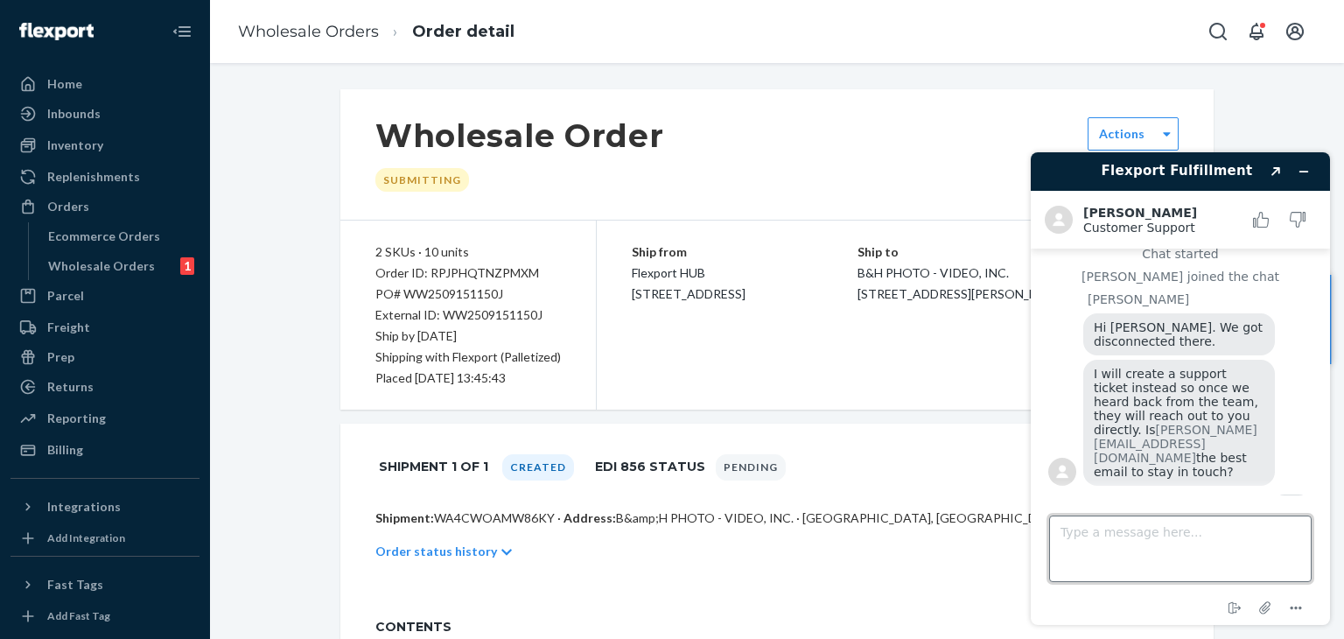
scroll to position [98, 0]
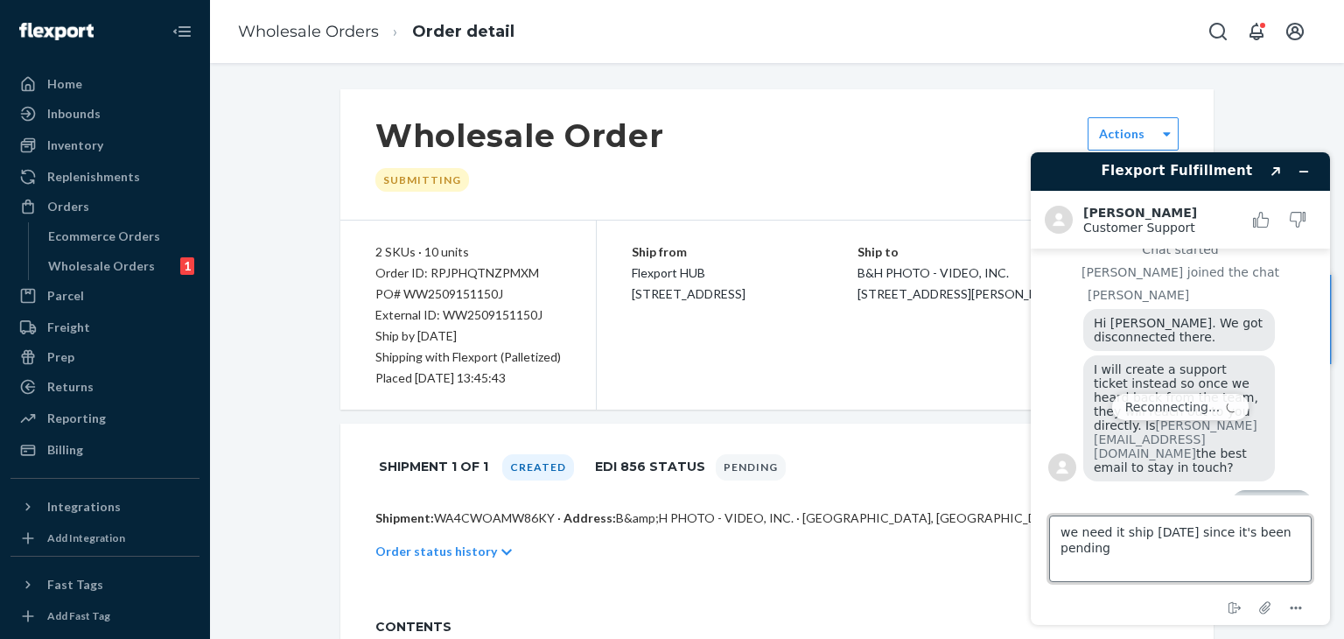
type textarea "we need it ship today since it's been pending"
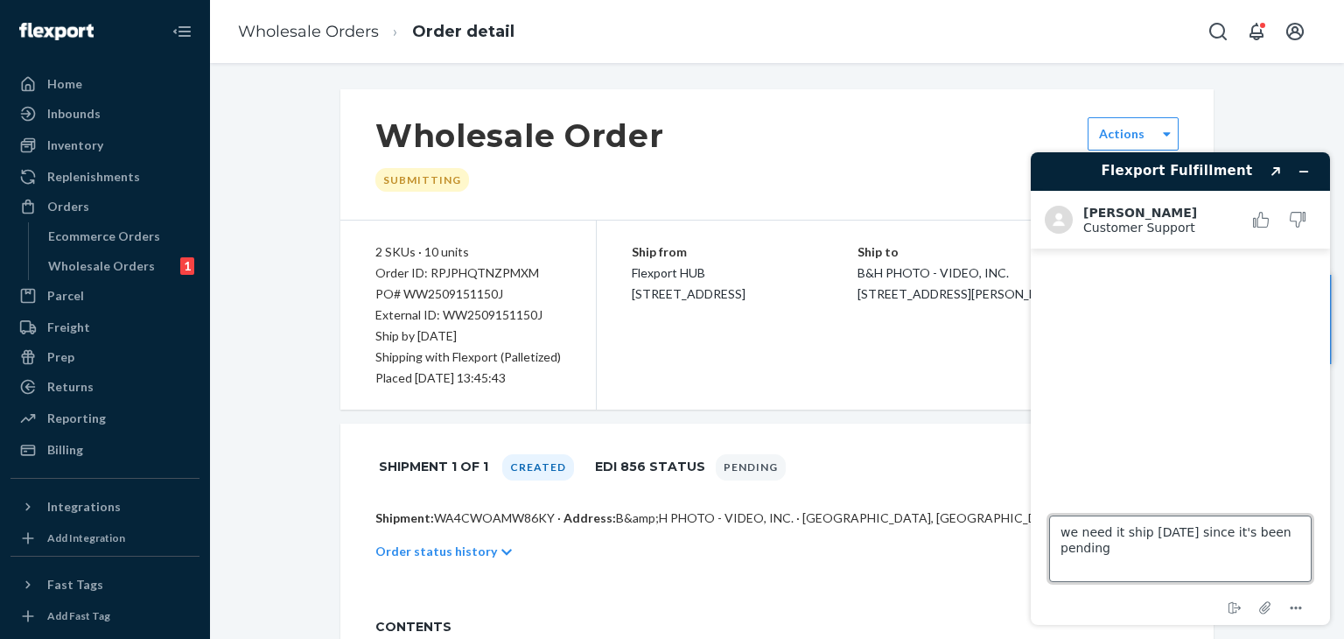
scroll to position [0, 0]
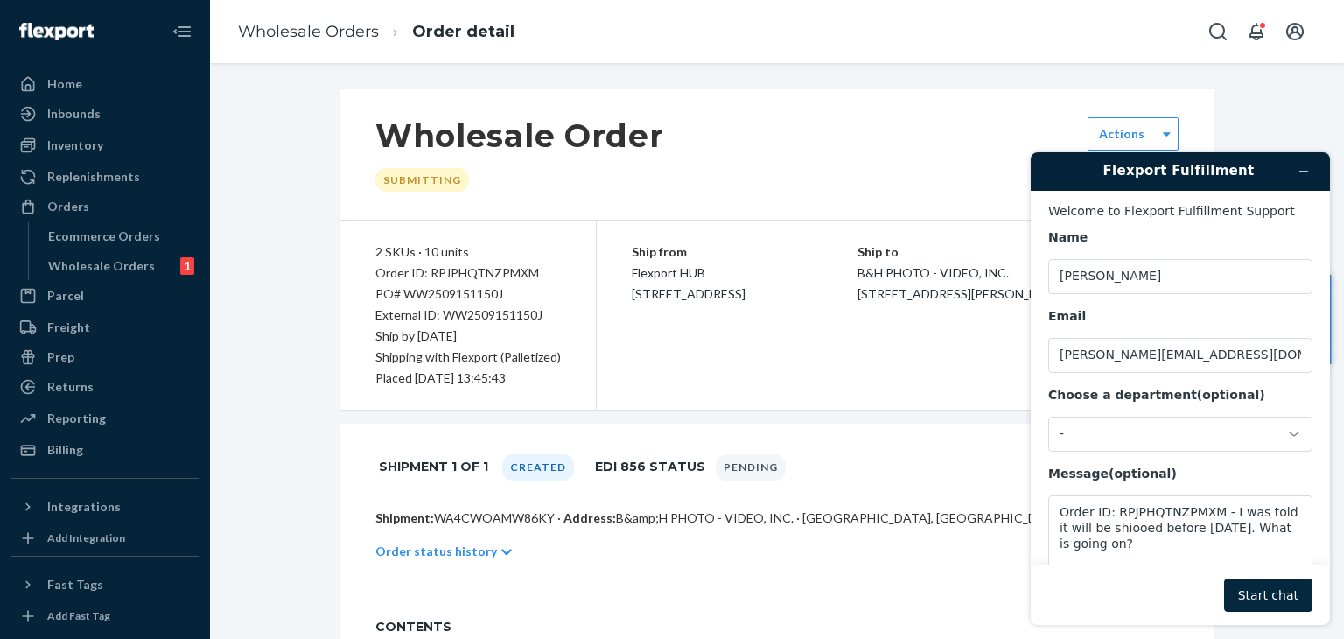
click at [1281, 578] on button "Start chat" at bounding box center [1268, 594] width 88 height 33
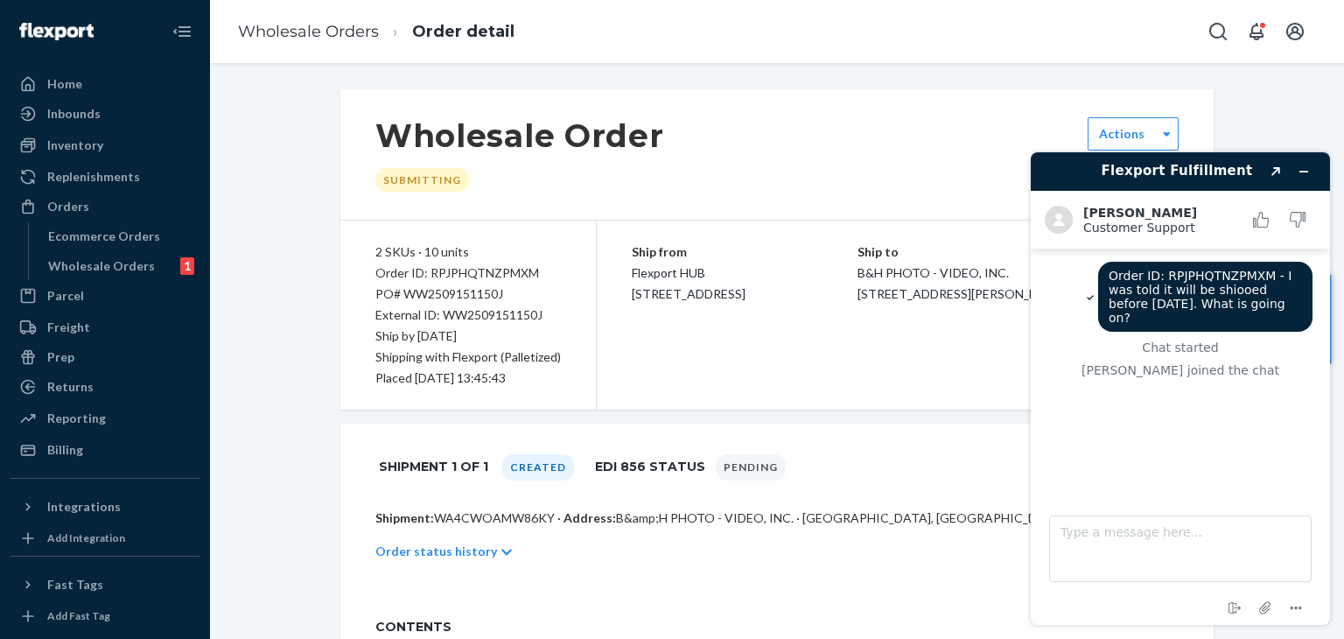
click at [1236, 427] on div "Order ID: RPJPHQTNZPMXM - I was told it will be shiooed before Friday last week…" at bounding box center [1180, 363] width 264 height 202
click at [1124, 545] on textarea "Type a message here..." at bounding box center [1180, 548] width 263 height 67
click at [1126, 545] on textarea "Type a message here..." at bounding box center [1180, 548] width 263 height 67
type textarea "p"
type textarea "please create the ticket"
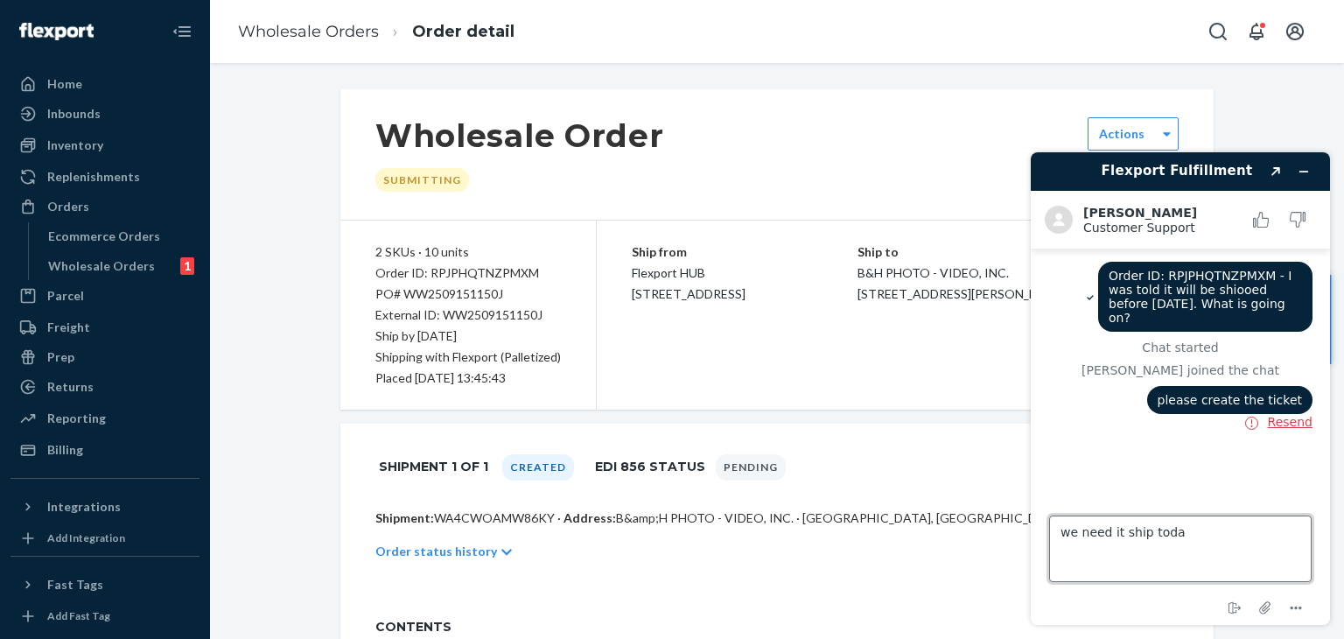
type textarea "we need it ship today"
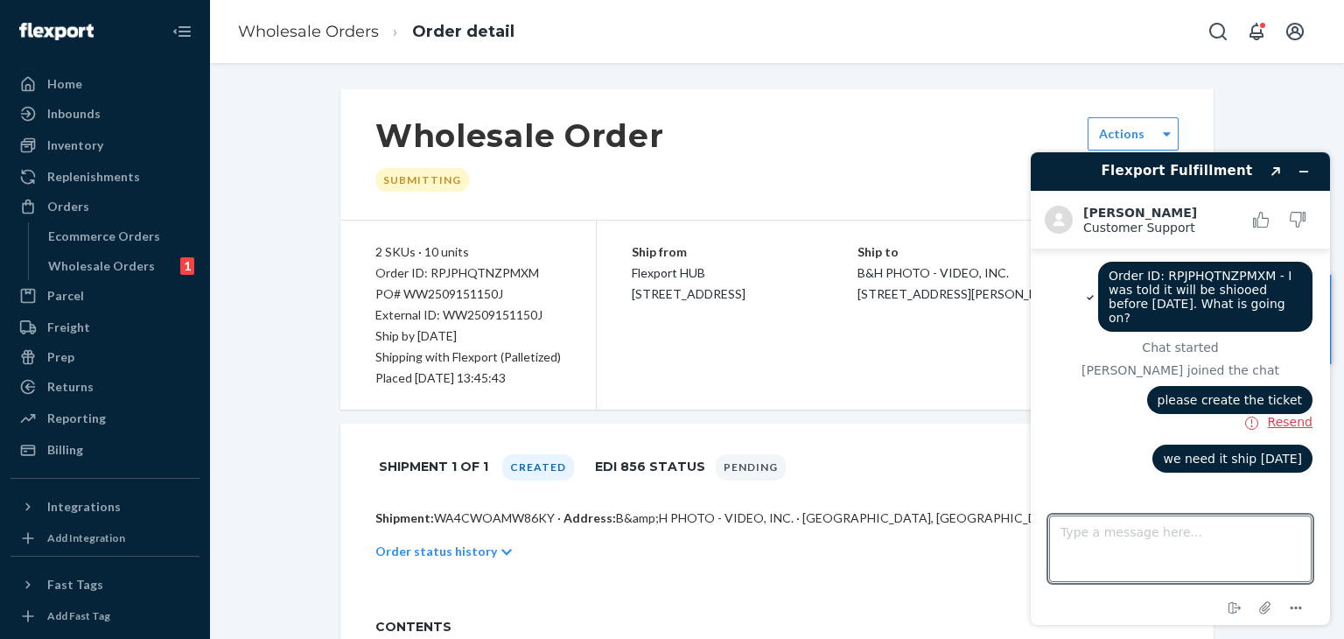
click at [1288, 414] on button "Resend" at bounding box center [1290, 422] width 45 height 16
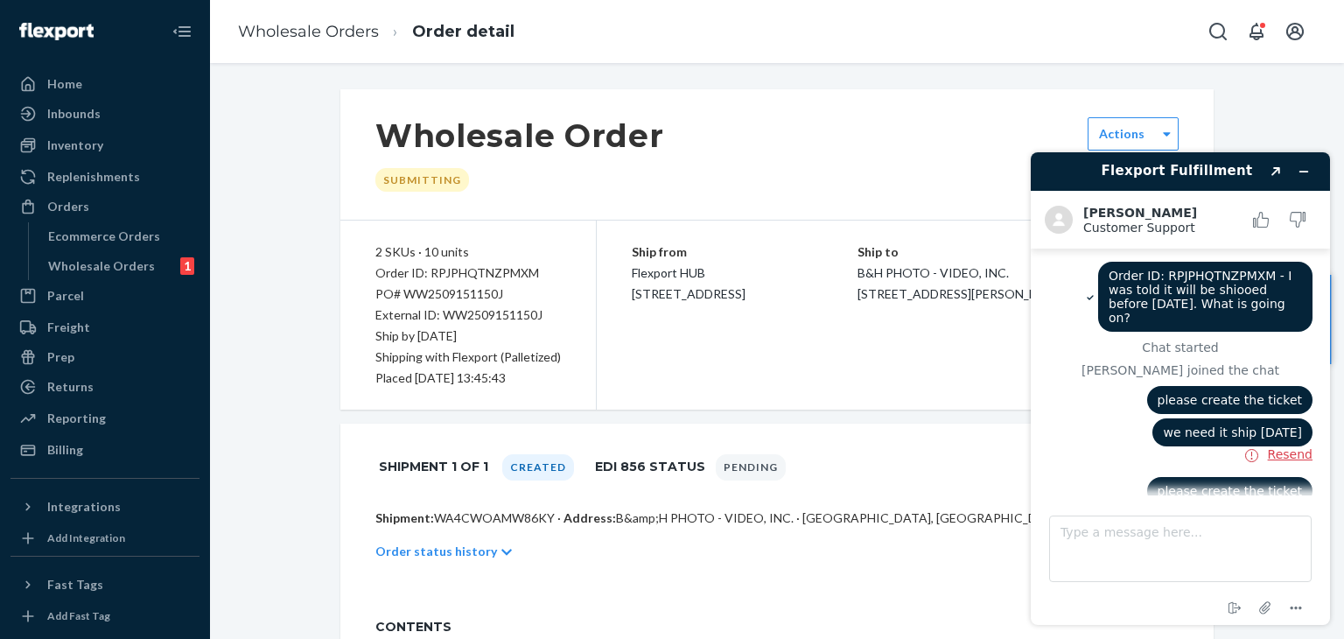
click at [1298, 451] on button "Resend" at bounding box center [1290, 454] width 45 height 16
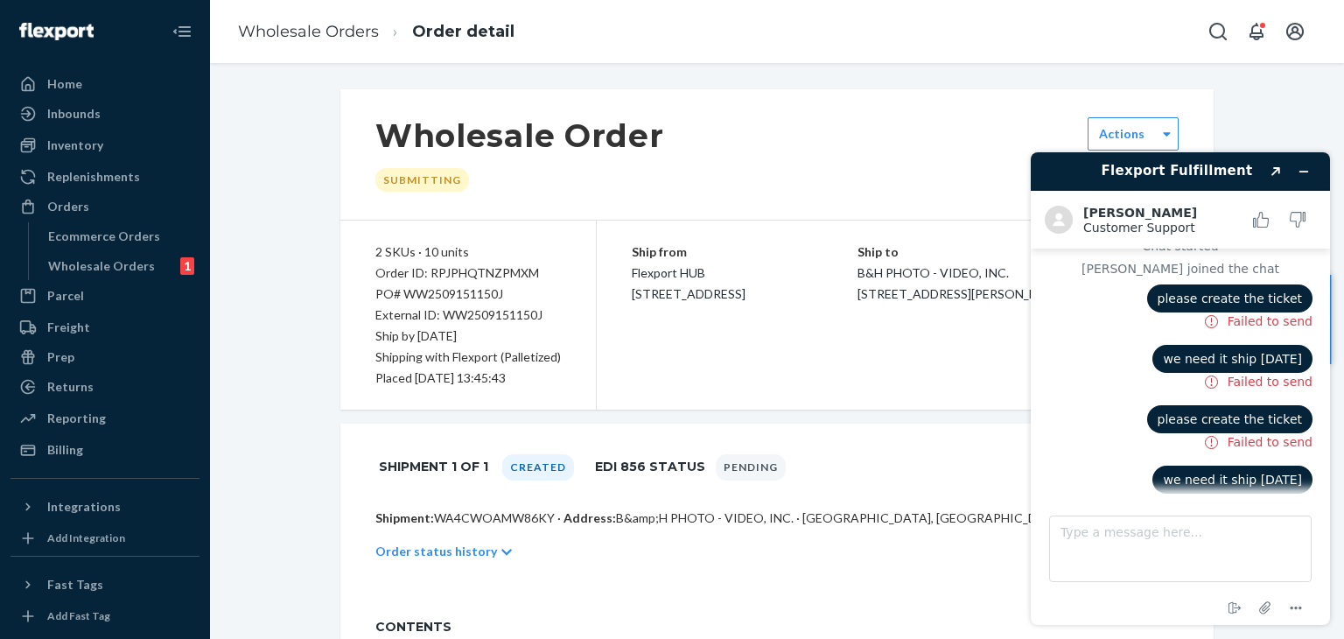
scroll to position [126, 0]
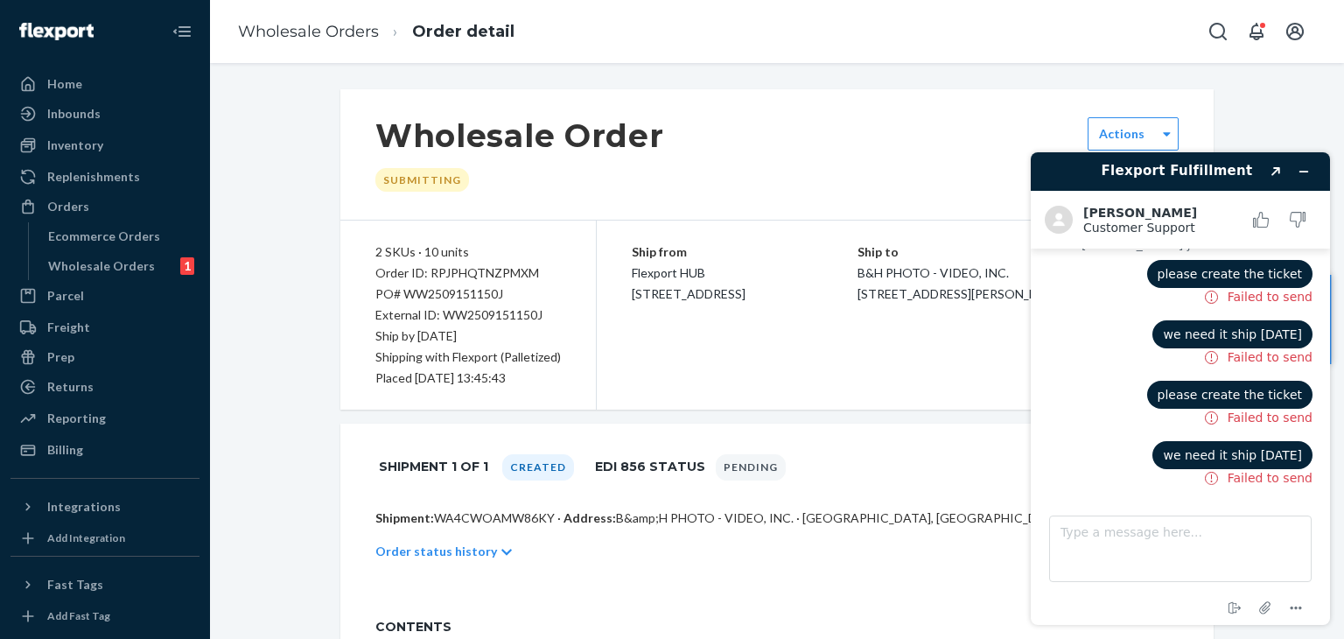
click at [1276, 448] on span "we need it ship today" at bounding box center [1232, 455] width 139 height 14
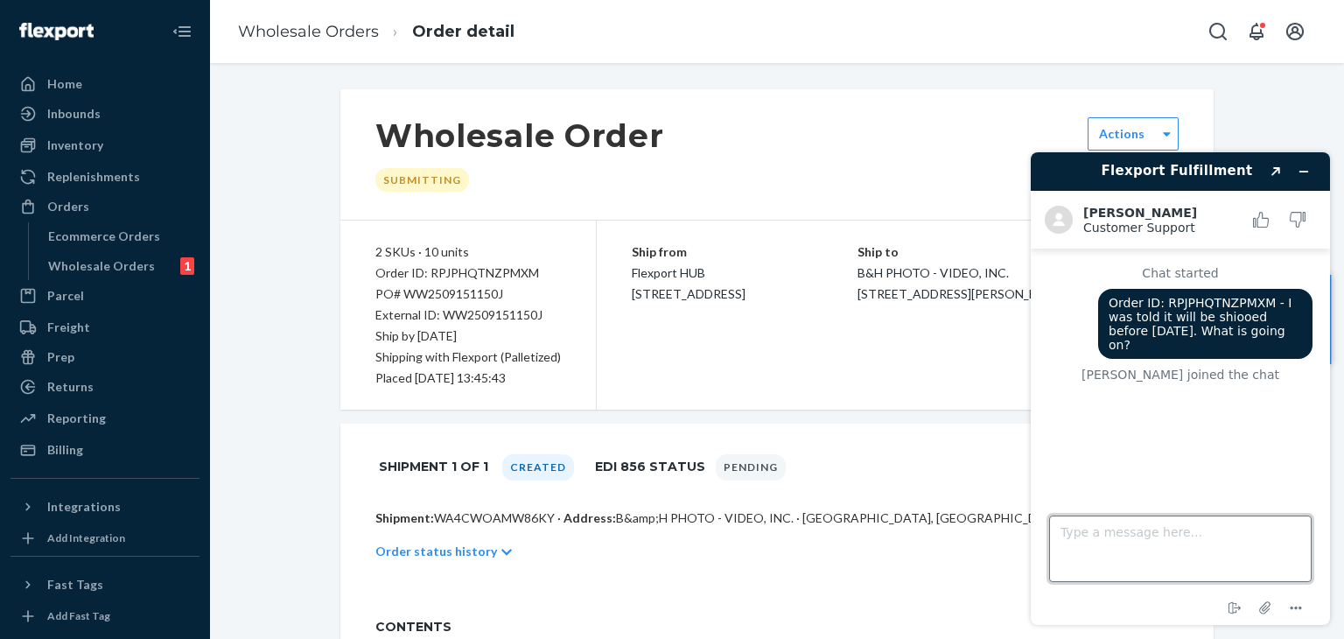
click at [1183, 547] on textarea "Type a message here..." at bounding box center [1180, 548] width 263 height 67
paste textarea "(S-ORD108912 - reference number). Should ship today FedEx Ground."
drag, startPoint x: 1214, startPoint y: 536, endPoint x: 844, endPoint y: 462, distance: 377.5
click at [1017, 462] on html "Flexport Fulfillment Created with Sketch. Beatriz D. Customer Support Customer …" at bounding box center [1180, 388] width 327 height 501
click at [1226, 563] on textarea "(S-ORD108912 - reference number). Should ship today FedEx Ground." at bounding box center [1180, 548] width 263 height 67
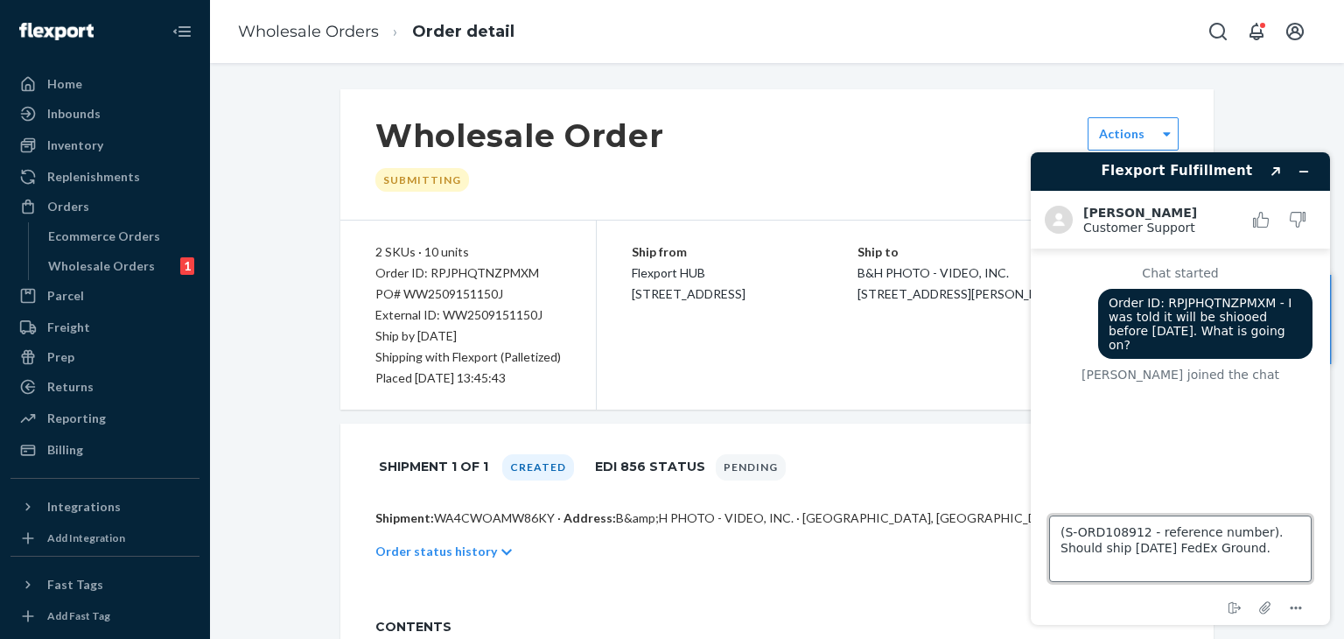
drag, startPoint x: 1245, startPoint y: 550, endPoint x: 886, endPoint y: 510, distance: 361.0
click at [1017, 510] on html "Flexport Fulfillment Created with Sketch. Beatriz D. Customer Support Customer …" at bounding box center [1180, 388] width 327 height 501
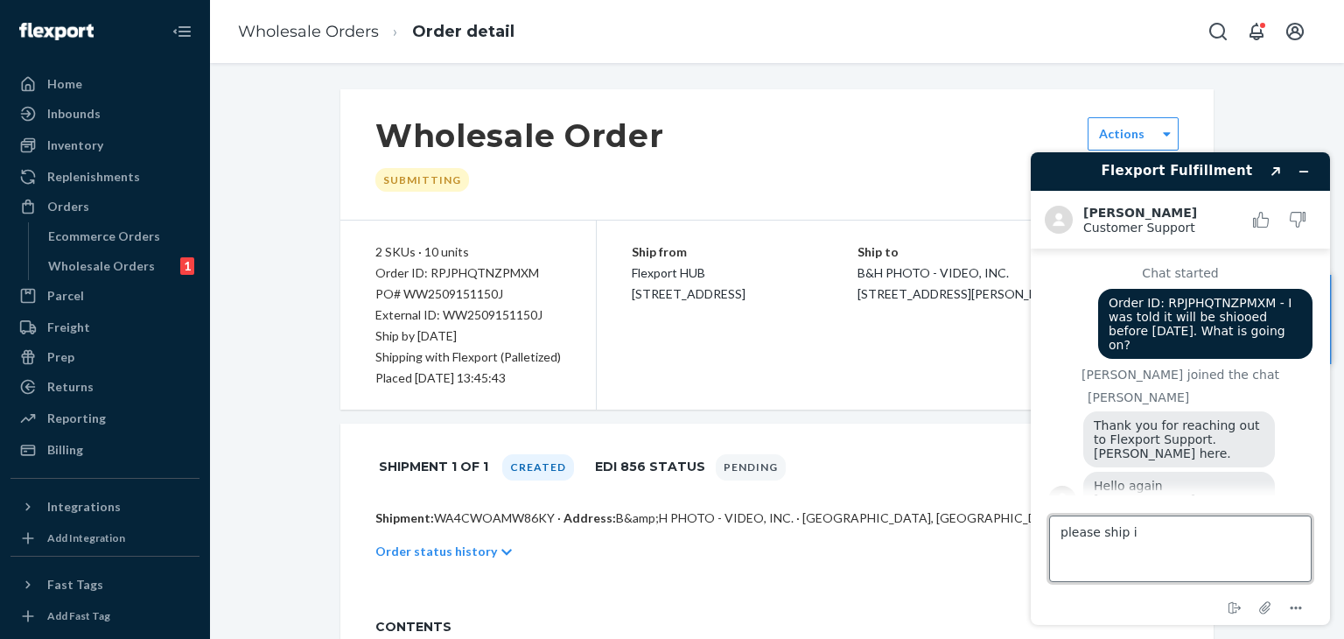
type textarea "please ship it"
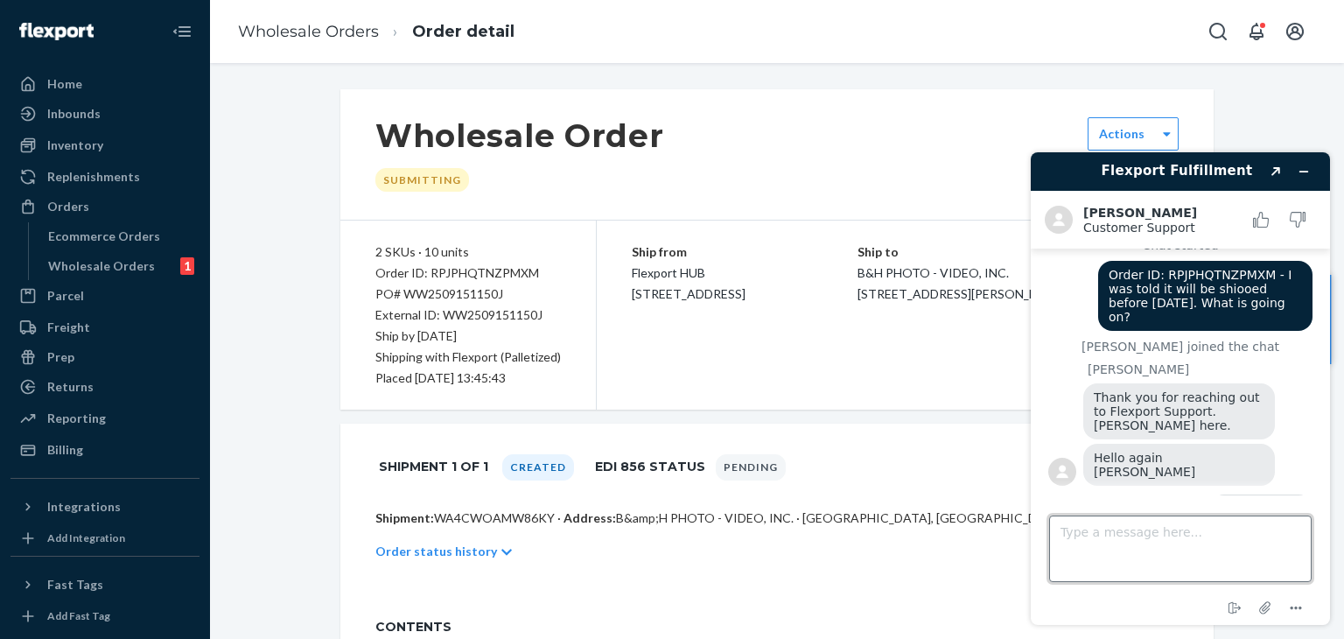
scroll to position [32, 0]
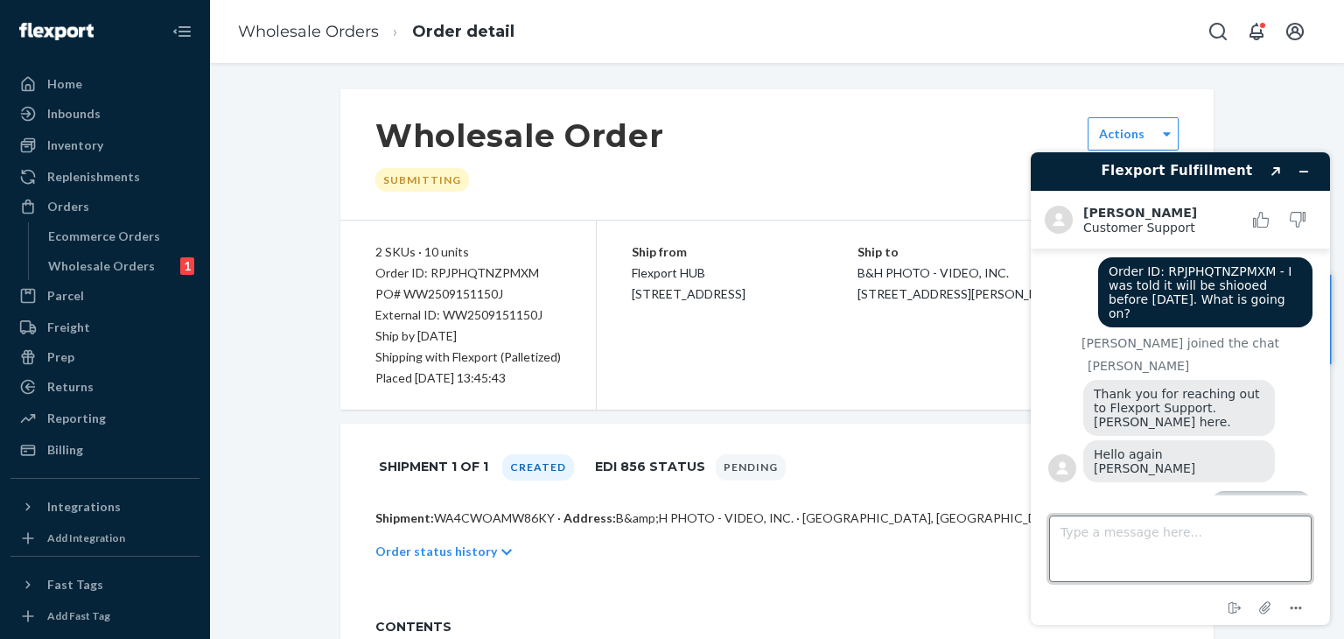
click at [1145, 566] on textarea "Type a message here..." at bounding box center [1180, 548] width 263 height 67
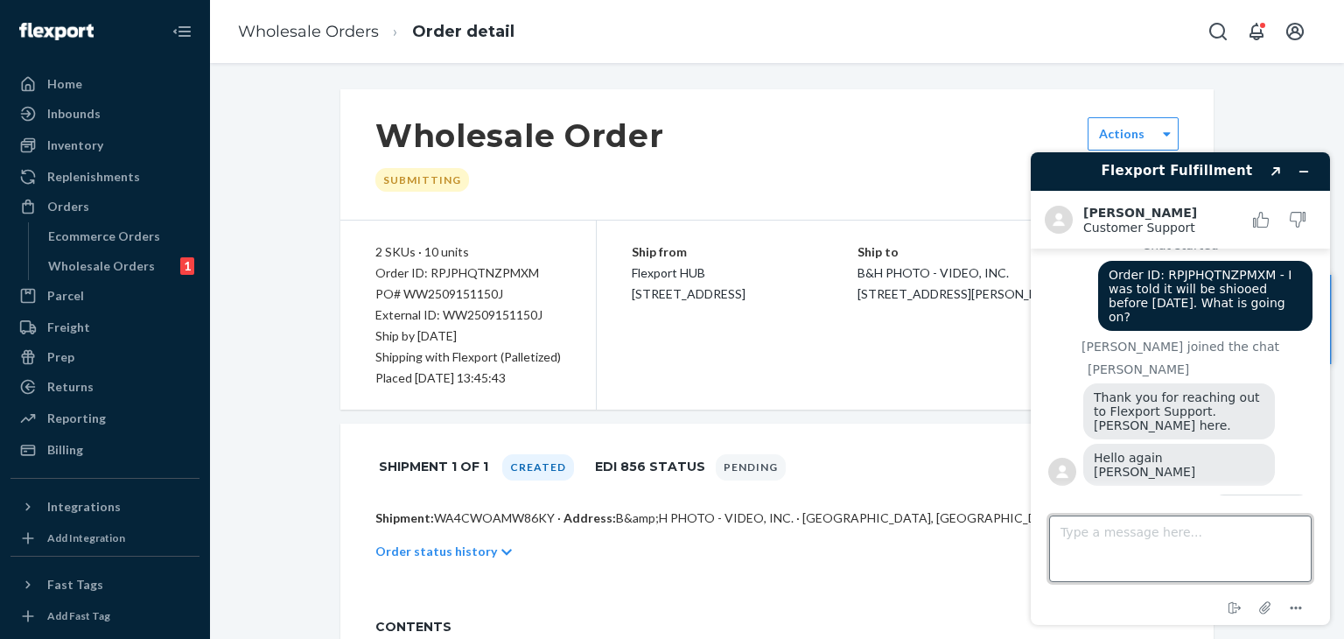
scroll to position [160, 0]
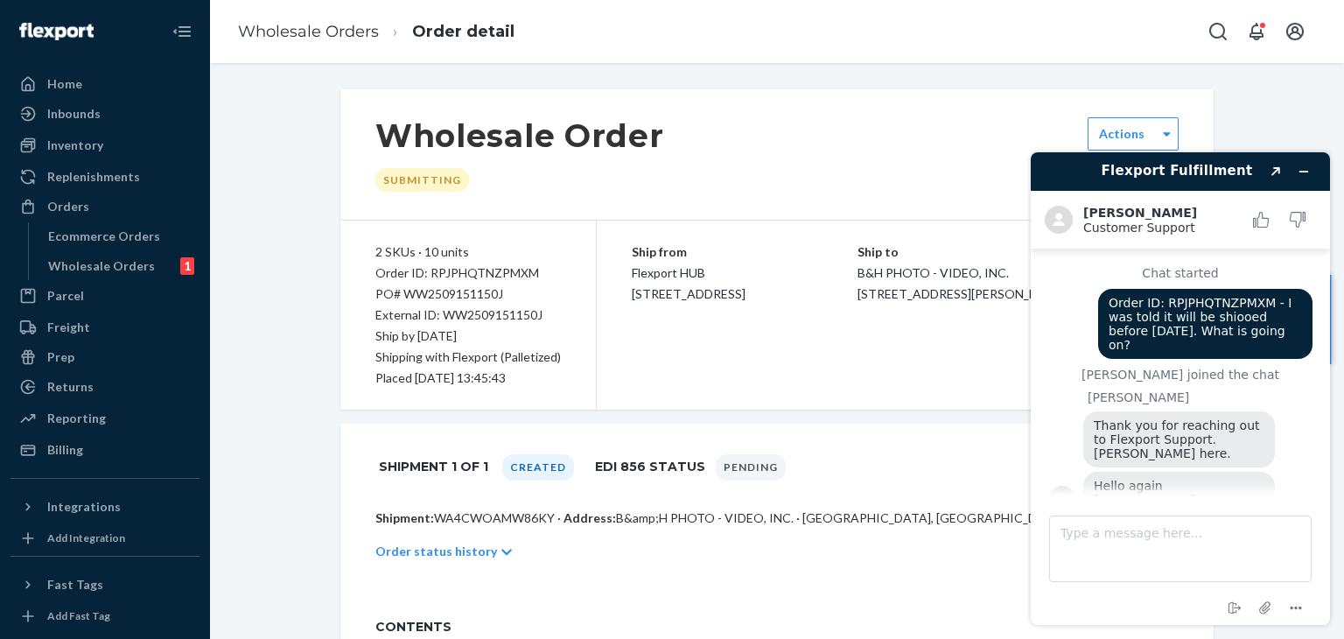
scroll to position [207, 0]
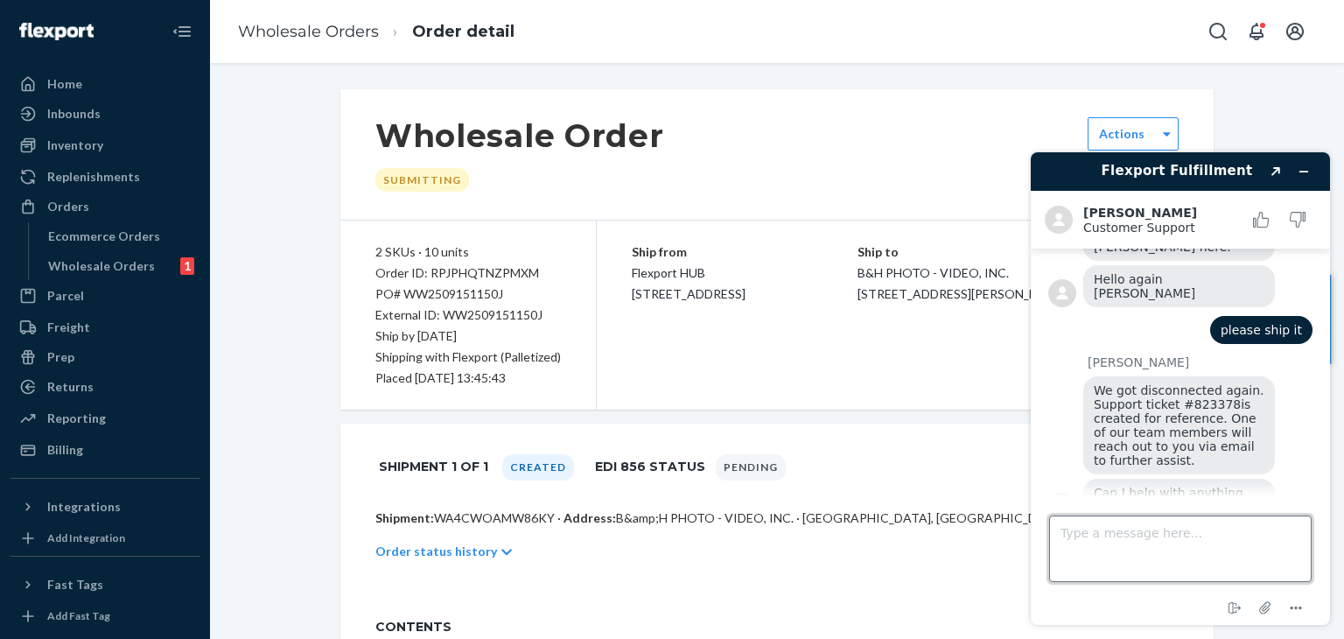
click at [1185, 544] on textarea "Type a message here..." at bounding box center [1180, 548] width 263 height 67
type textarea "When will i hear from you that the issue if fixed?"
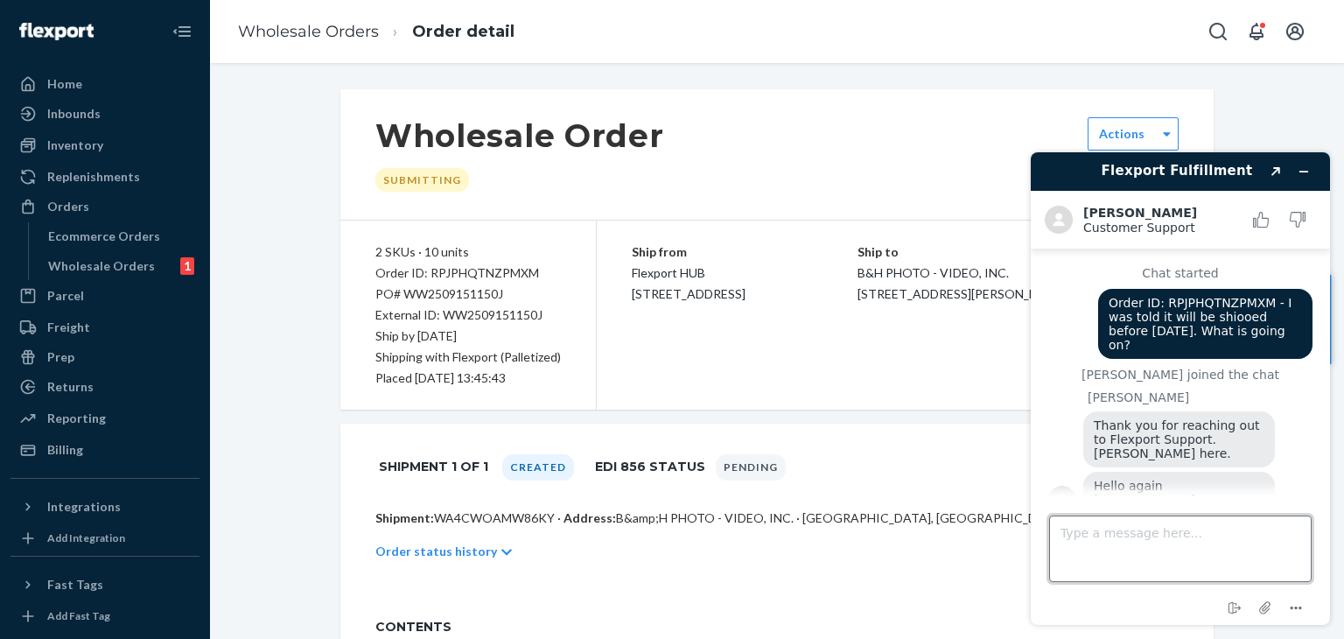
scroll to position [291, 0]
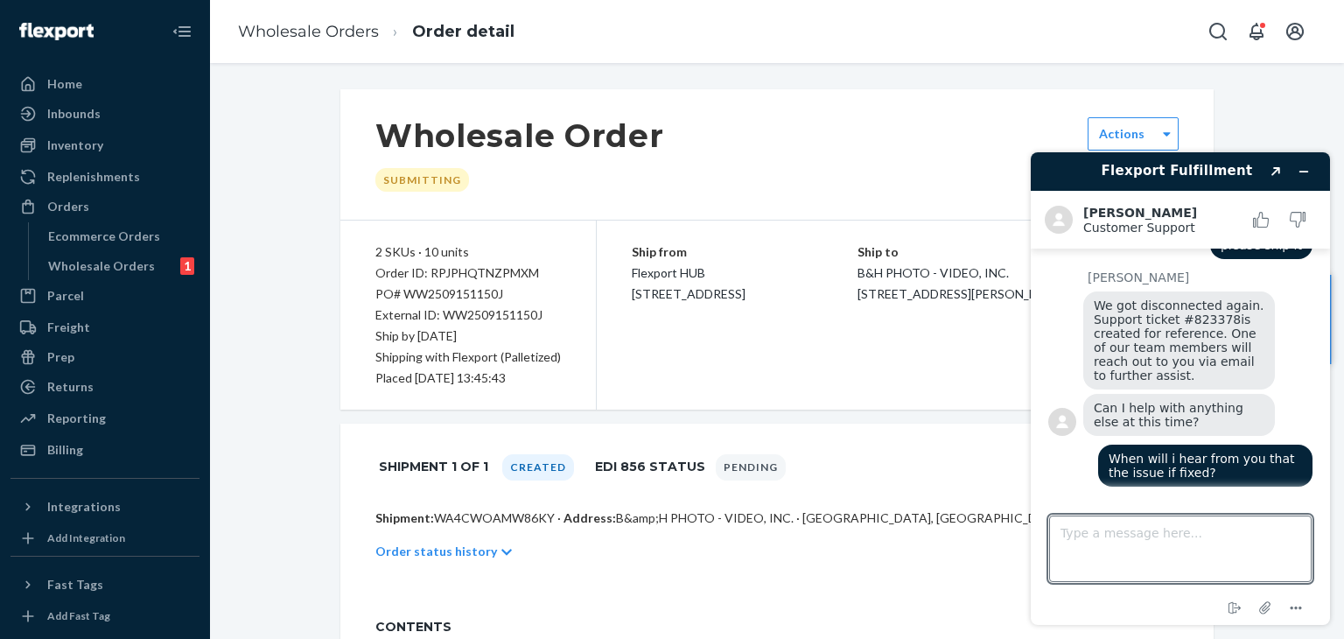
click at [1176, 495] on div "[PERSON_NAME] is typing" at bounding box center [1180, 511] width 264 height 33
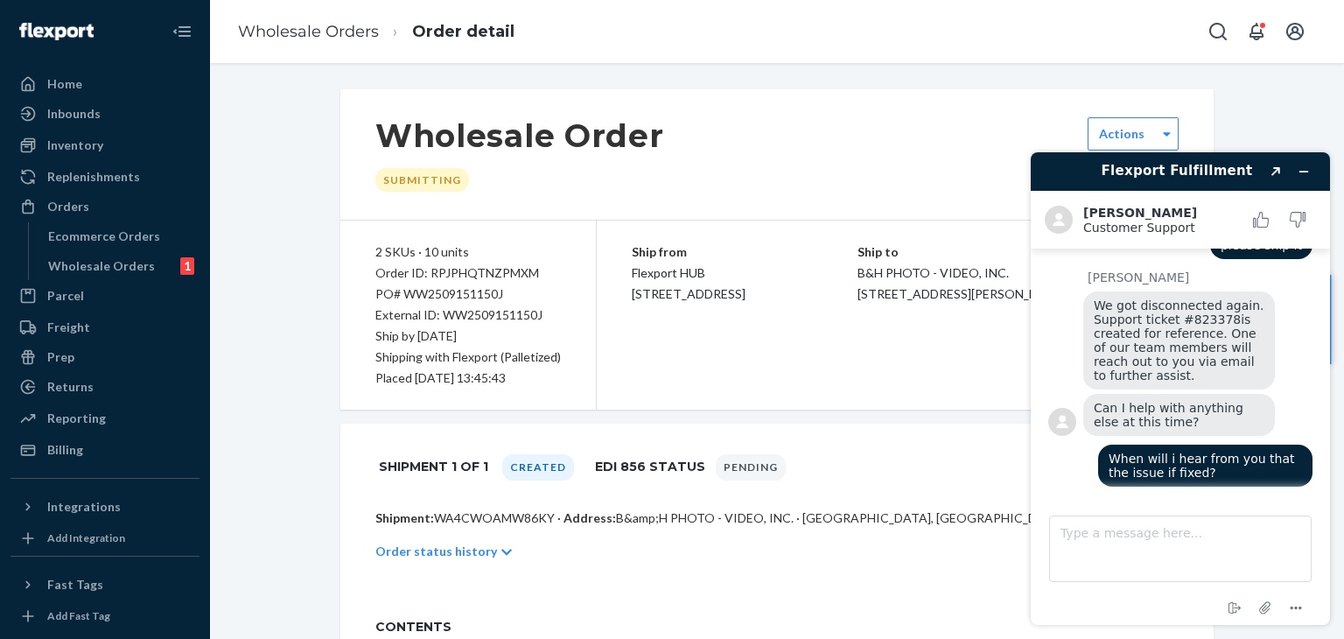
click at [1176, 495] on div "[PERSON_NAME] is typing" at bounding box center [1180, 511] width 264 height 33
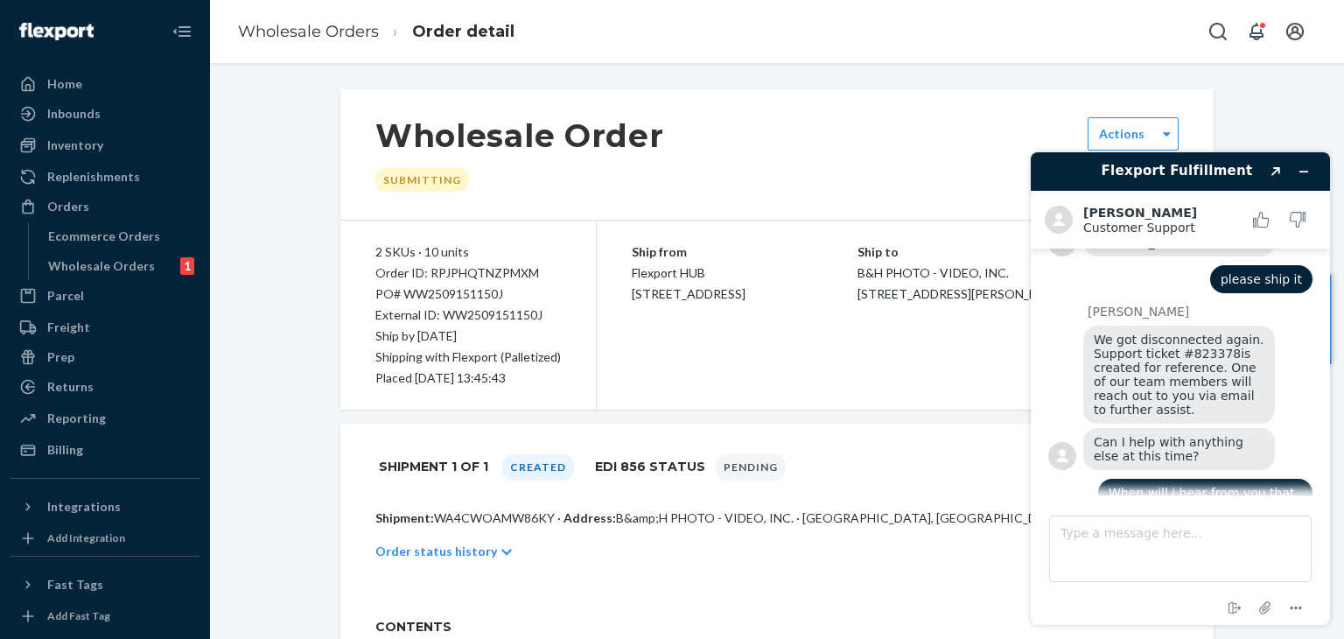
scroll to position [403, 0]
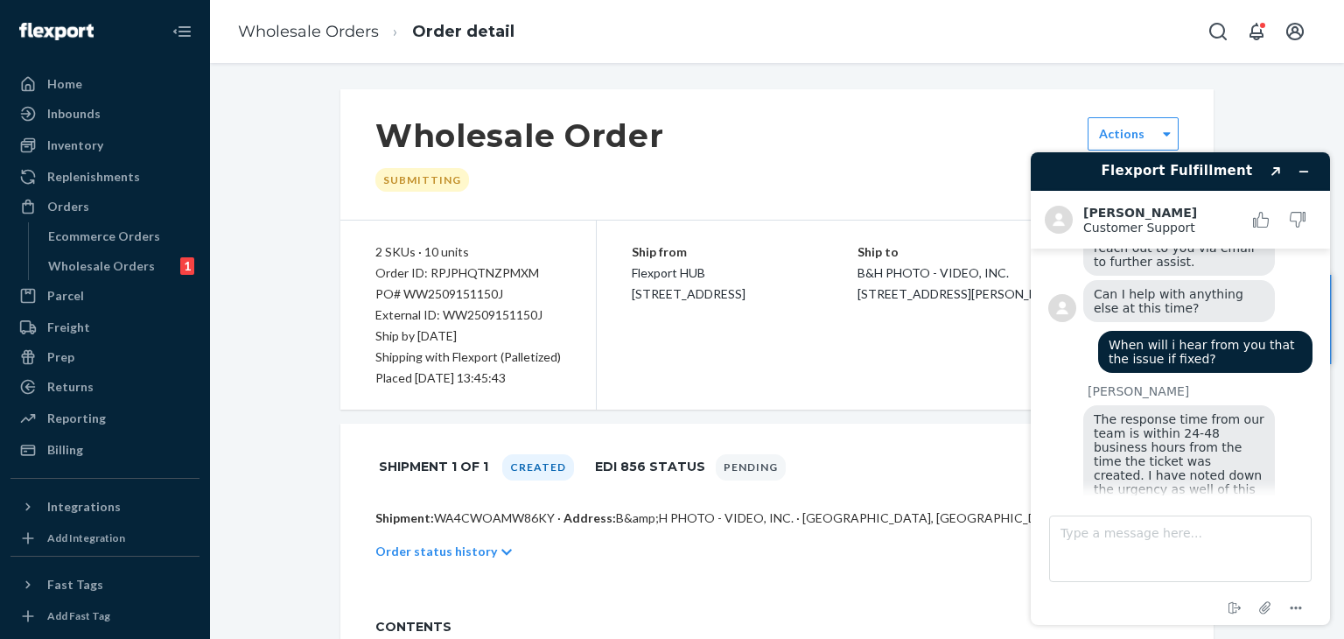
click at [1149, 492] on main "Chat started Order ID: RPJPHQTNZPMXM - I was told it will be shiooed before [DA…" at bounding box center [1183, 372] width 286 height 247
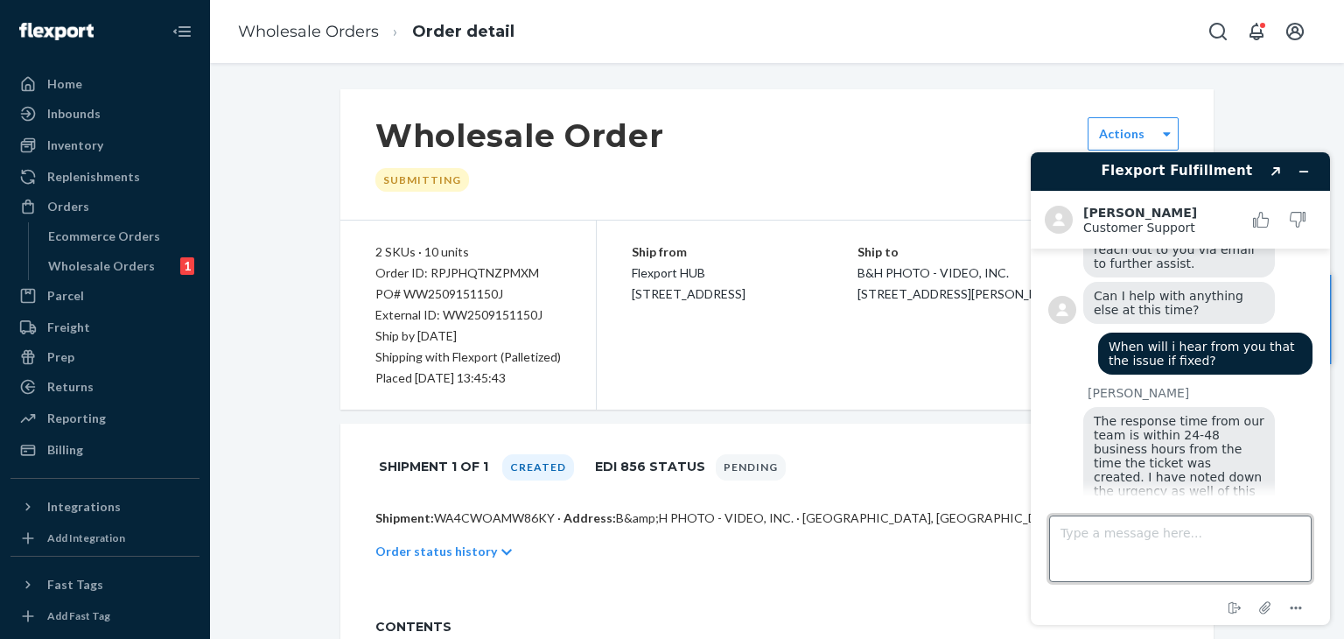
click at [1155, 545] on textarea "Type a message here..." at bounding box center [1180, 548] width 263 height 67
type textarea "ok"
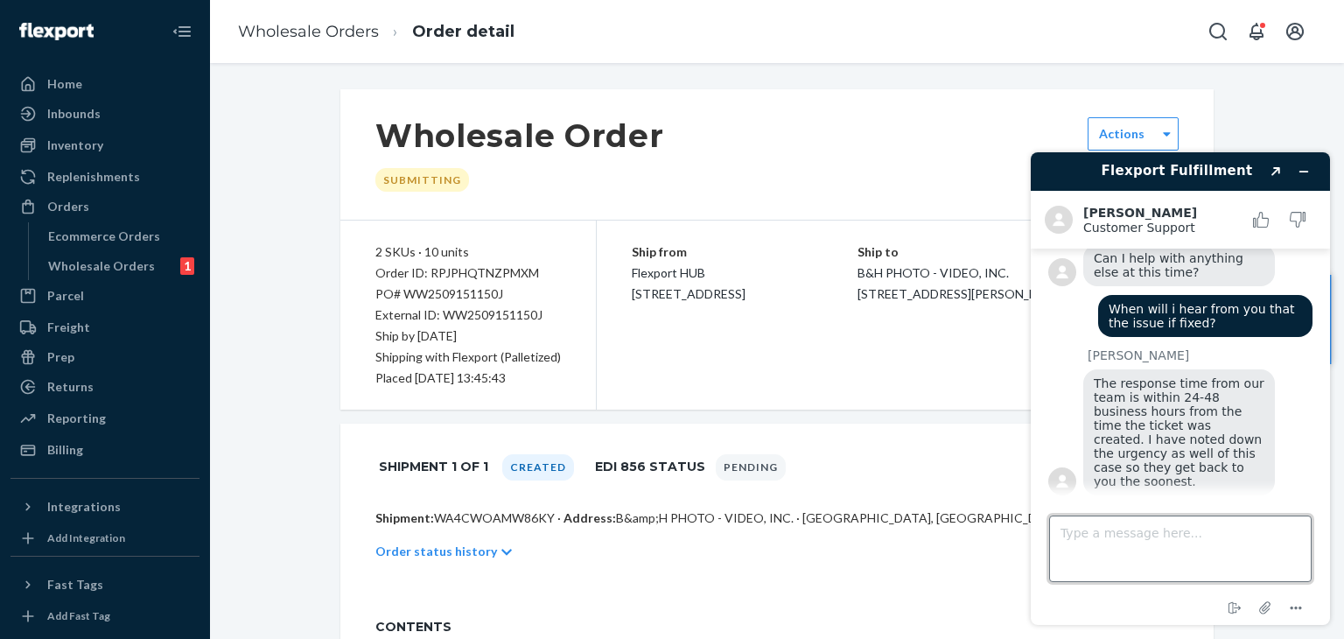
scroll to position [445, 0]
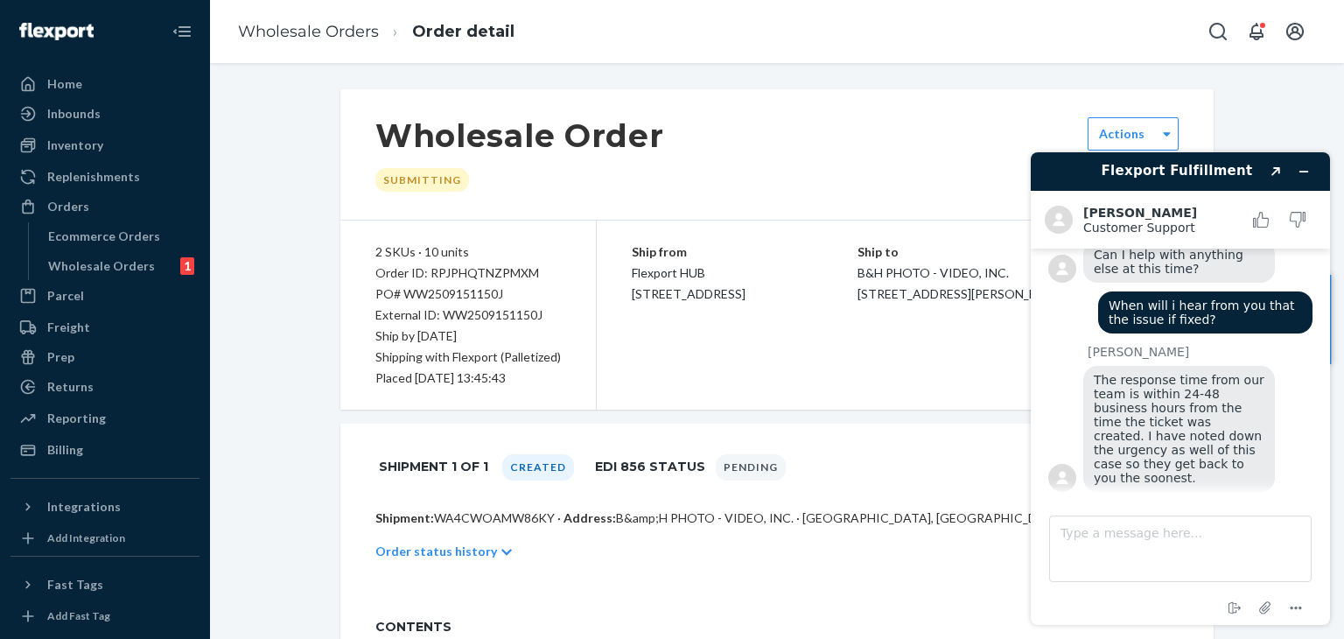
click at [935, 501] on div "Shipment 1 of 1 Created EDI 856 Status Pending Actions" at bounding box center [776, 467] width 873 height 86
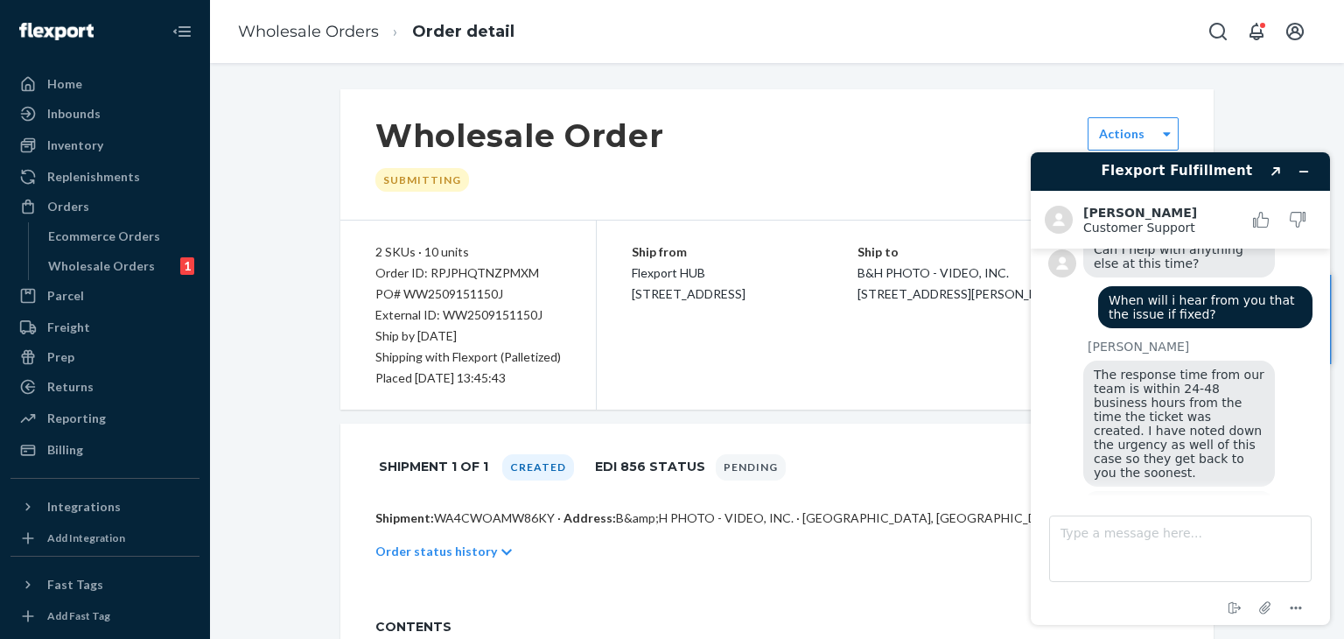
scroll to position [0, 0]
